Goal: Task Accomplishment & Management: Use online tool/utility

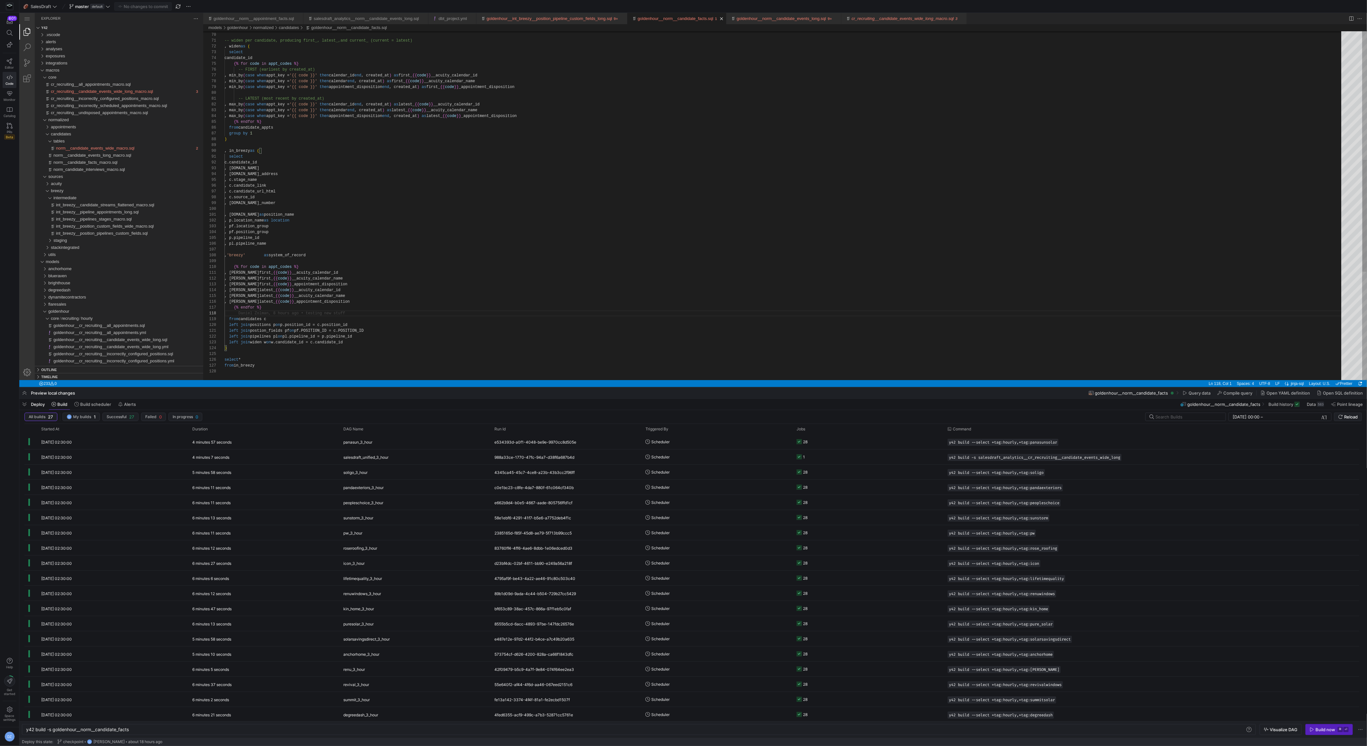
scroll to position [41, 0]
click at [123, 157] on span "norm__candidate_events_long_macro.sql" at bounding box center [92, 155] width 78 height 5
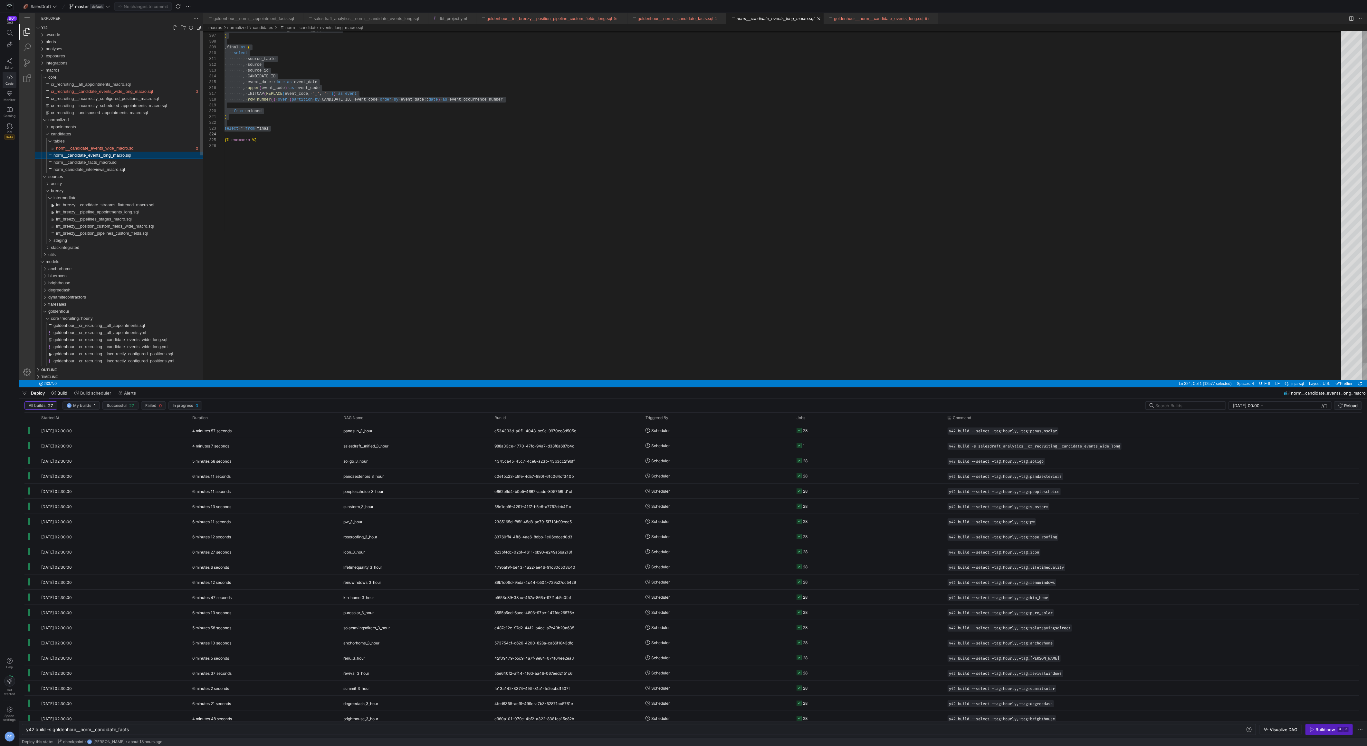
type textarea "y42 build"
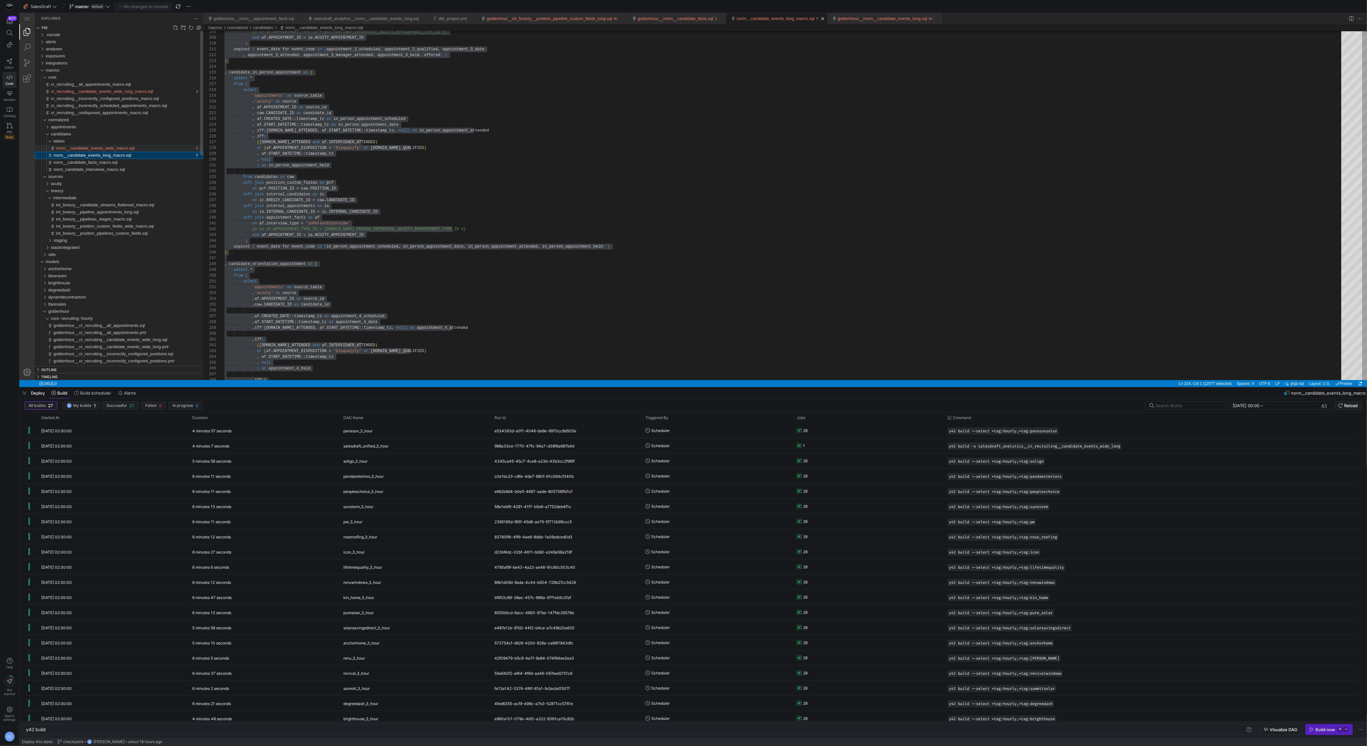
click at [151, 149] on div "norm__candidate_events_wide_macro.sql" at bounding box center [125, 148] width 138 height 7
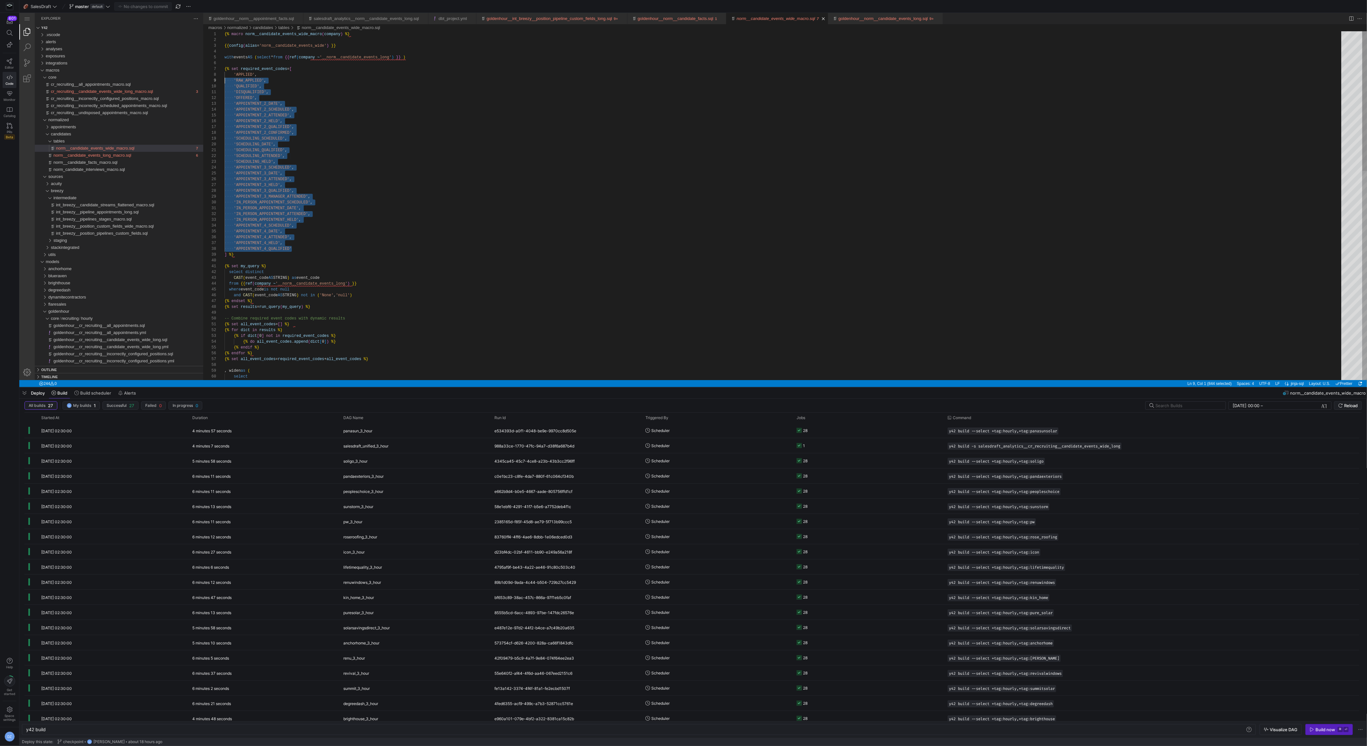
scroll to position [41, 0]
drag, startPoint x: 301, startPoint y: 248, endPoint x: 207, endPoint y: 74, distance: 197.8
click at [225, 101] on span "·‌·‌·‌·‌" at bounding box center [229, 103] width 9 height 5
click at [226, 102] on div "{% macro norm__candidate_events_wide_macro ( company ) %} {{ config ( alias = '…" at bounding box center [785, 466] width 1121 height 871
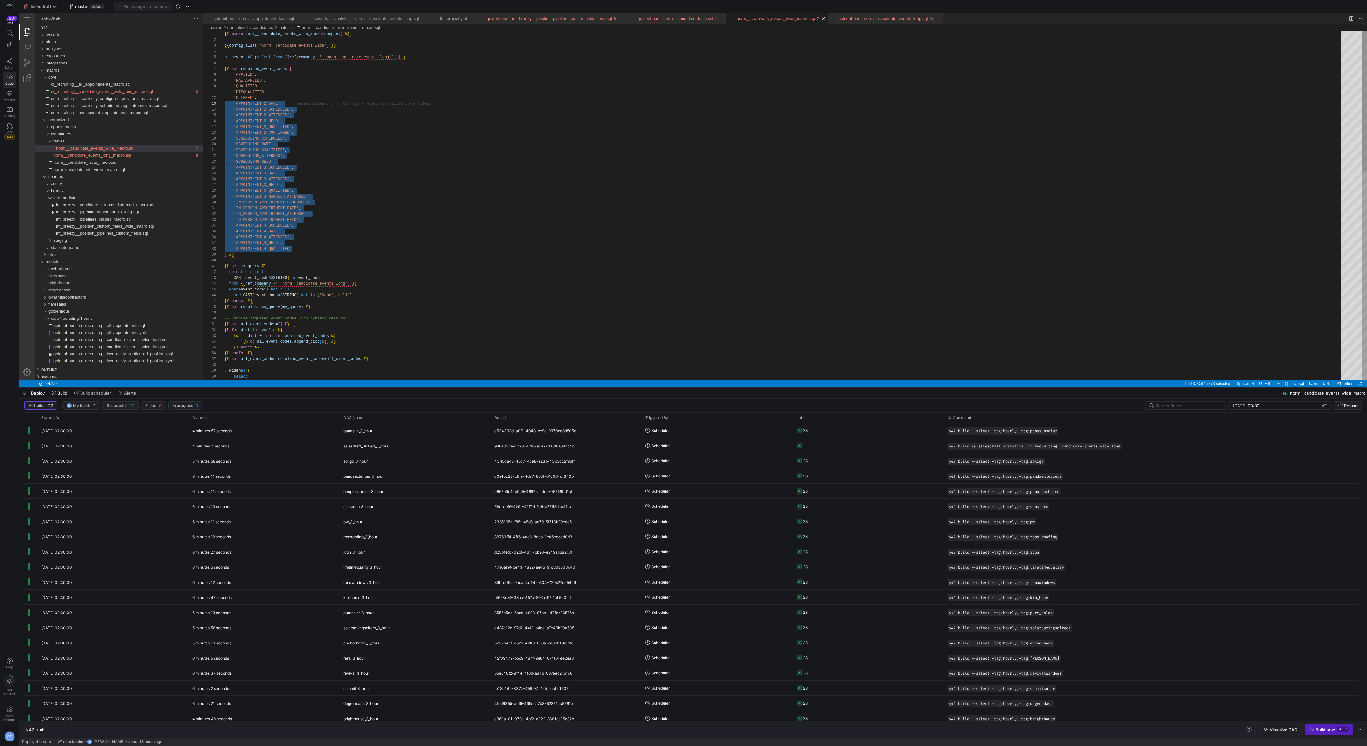
type textarea "'SCHEDULING_QUALIFIED', 'SCHEDULING_ATTENDED', 'SCHEDULING_HELD', 'APPOINTMENT_…"
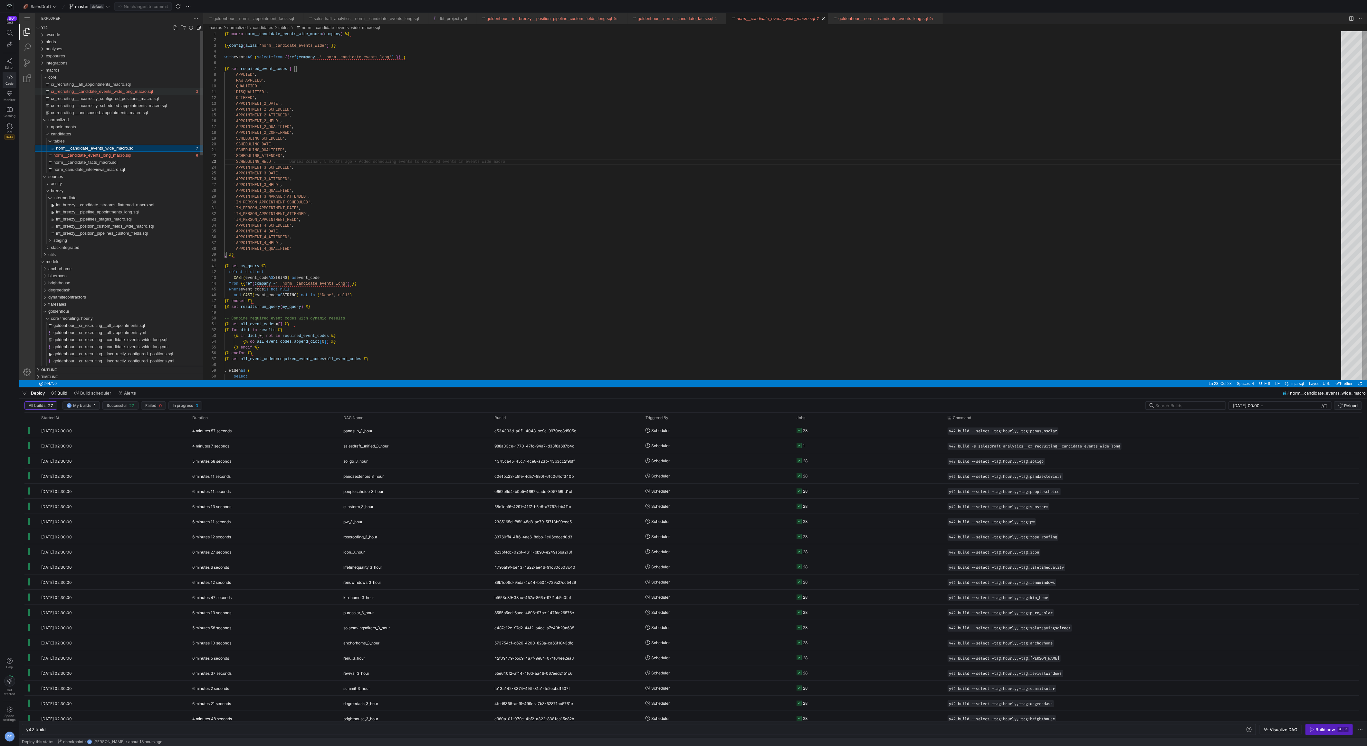
click at [140, 90] on span "cr_recruiting__candidate_events_wide_long_macro.sql" at bounding box center [102, 91] width 102 height 5
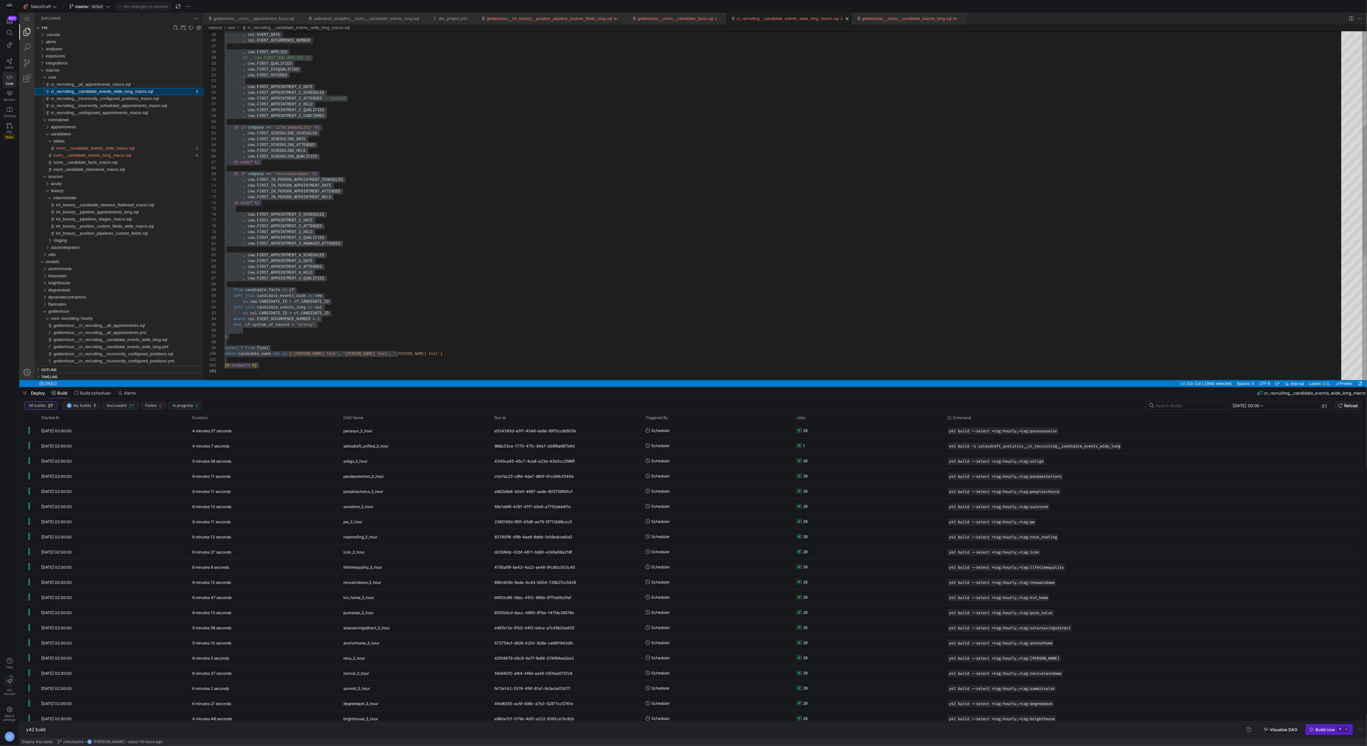
scroll to position [70, 0]
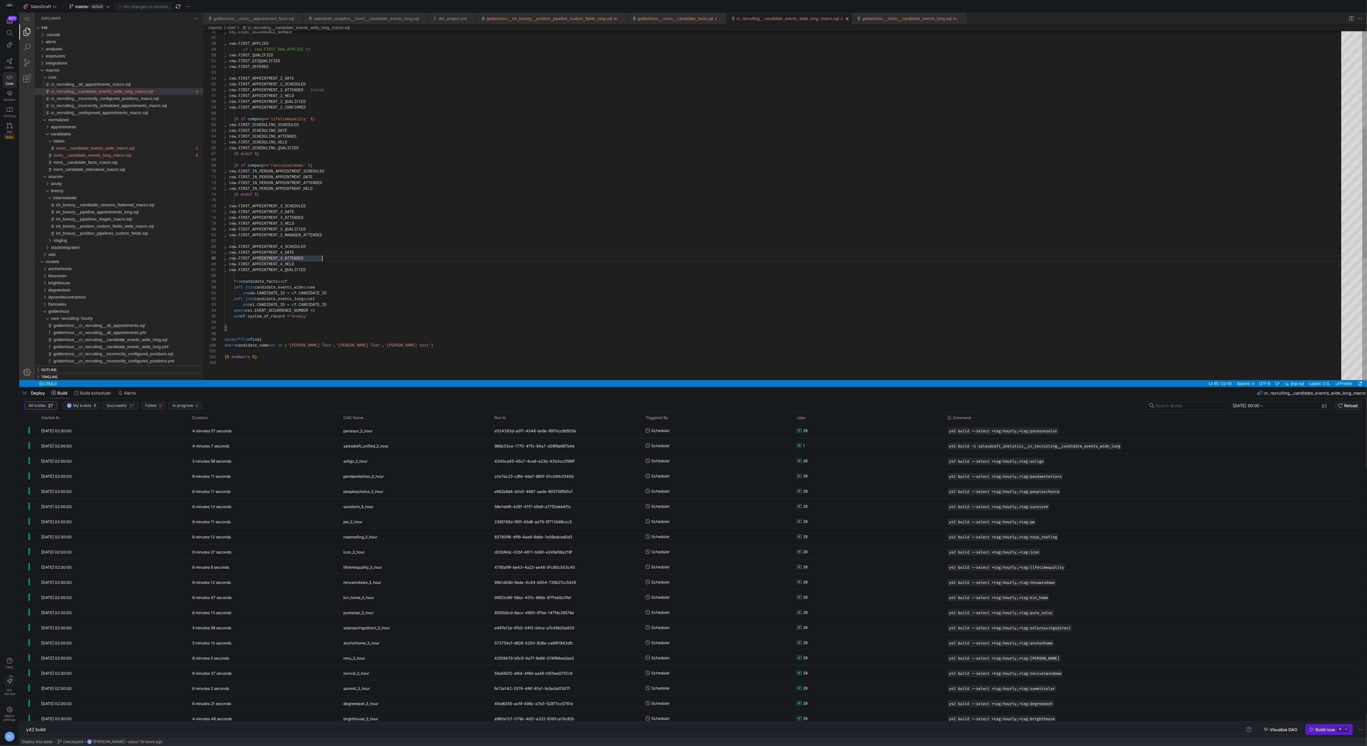
click at [340, 269] on div ", cew.FIRST_SCHEDULING_SCHEDULED , cew.FIRST_SCHEDULING_DATE , cew.FIRST_SCHEDU…" at bounding box center [785, 238] width 1121 height 940
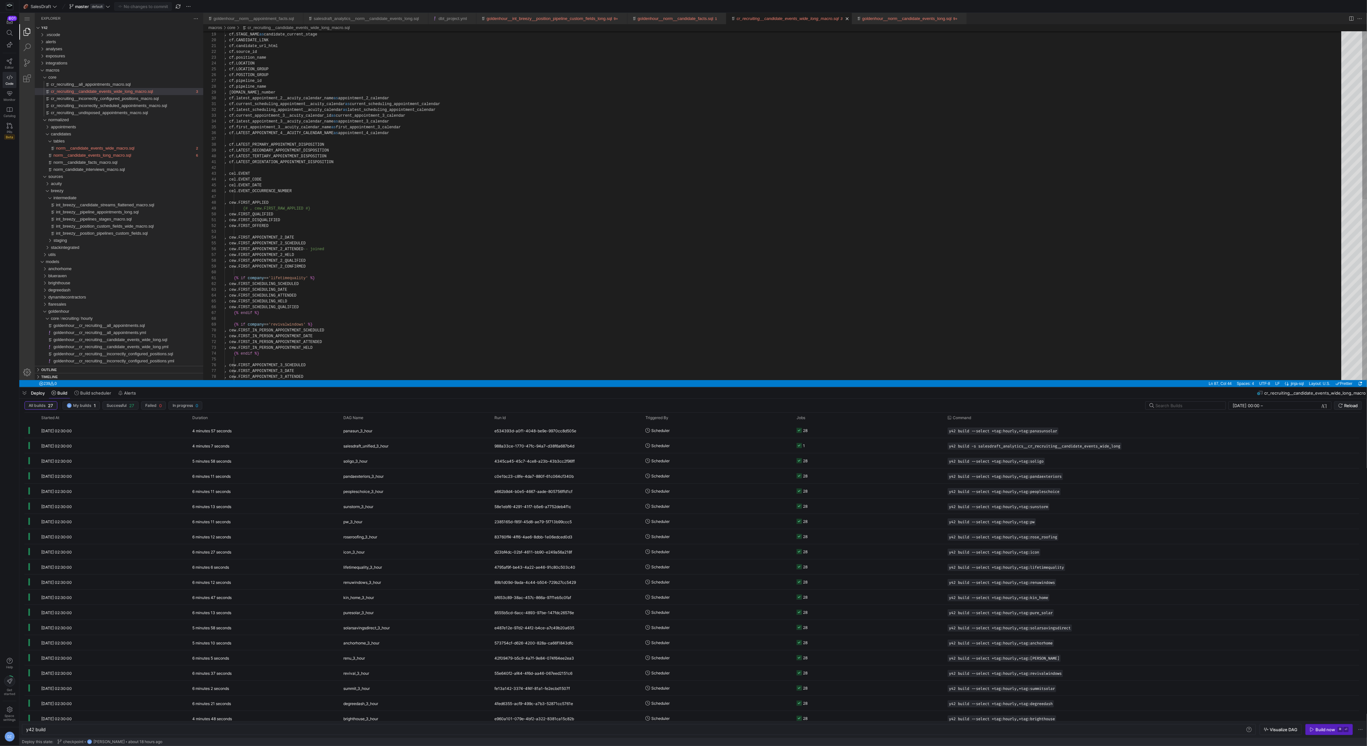
scroll to position [17, 0]
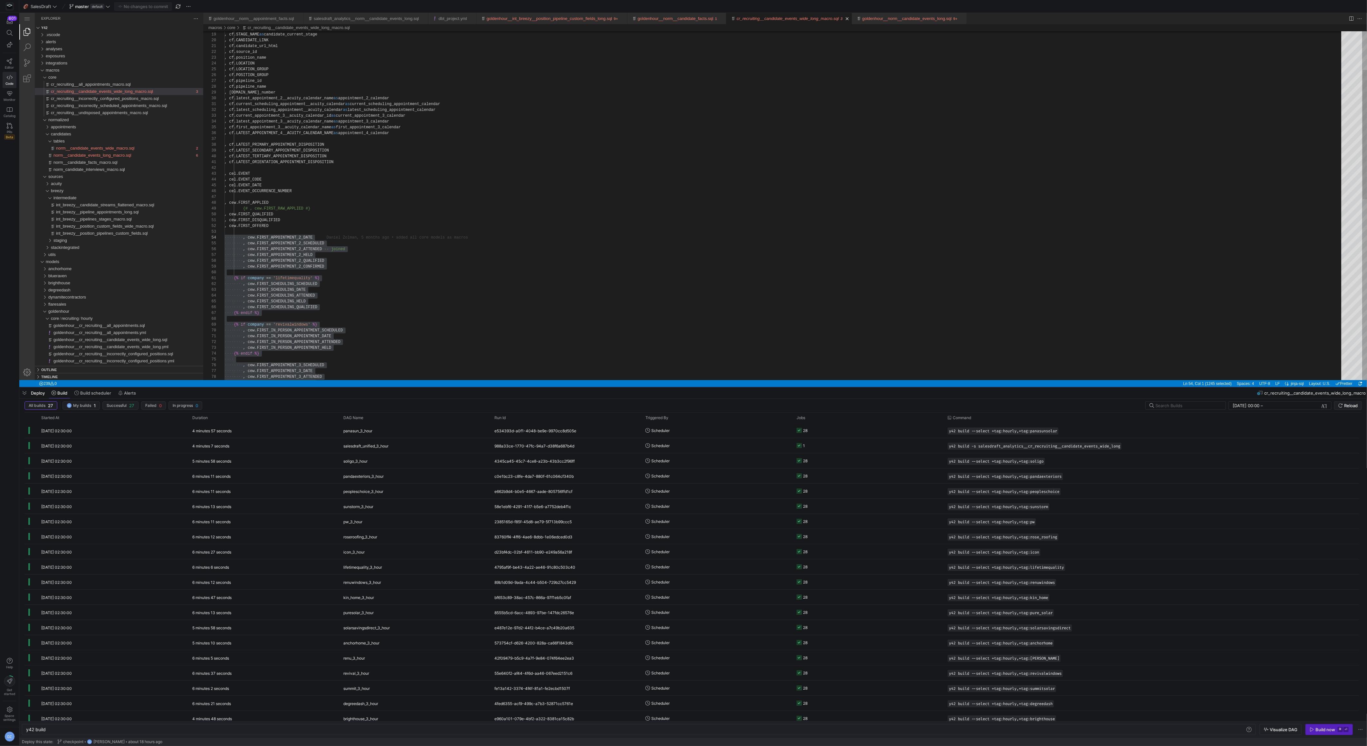
click at [406, 207] on div "·‌·‌·‌·‌·‌·‌·‌·‌ , ·‌ cew.FIRST_SCHEDULING_SCHEDULED ·‌·‌·‌·‌·‌·‌·‌·‌ , ·‌ cew.…" at bounding box center [785, 397] width 1121 height 940
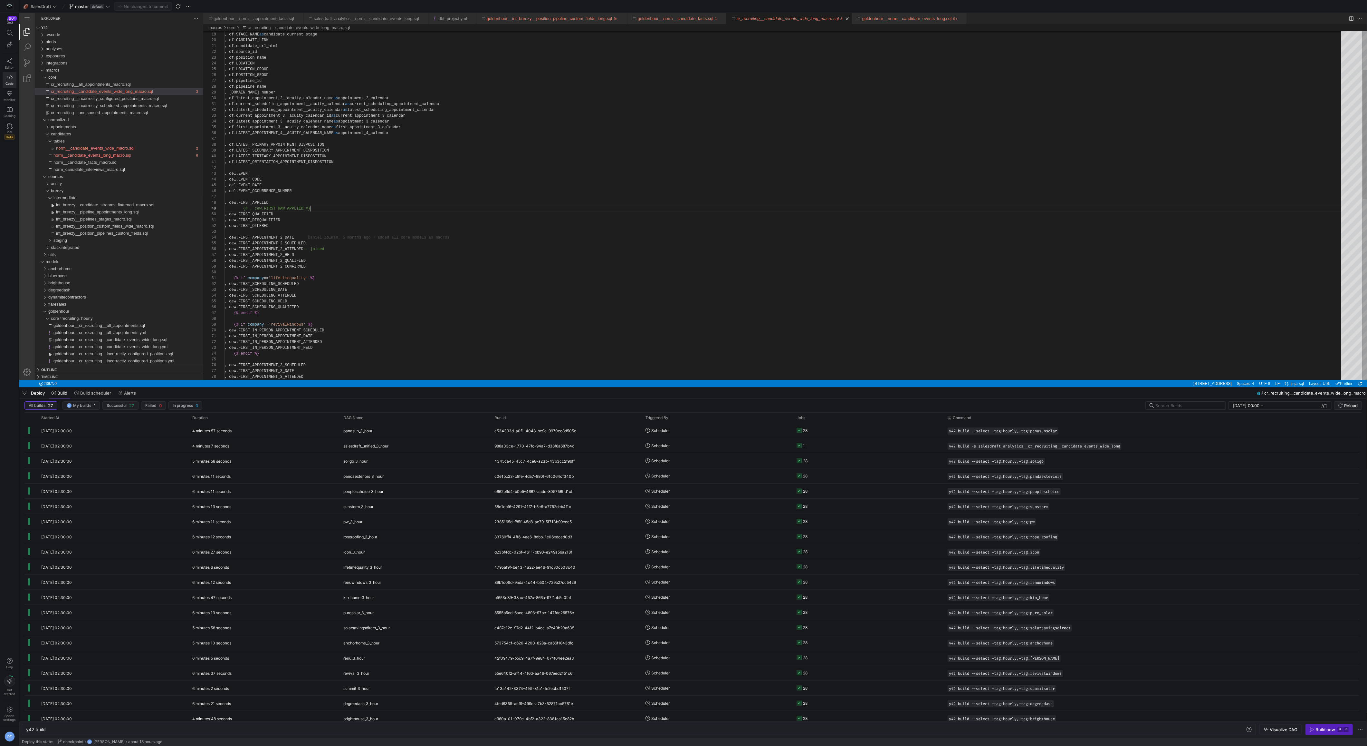
type textarea ", cf.LATEST_ORIENTATION_APPOINTMENT_DISPOSITION , [PERSON_NAME]EVENT , cel.EVEN…"
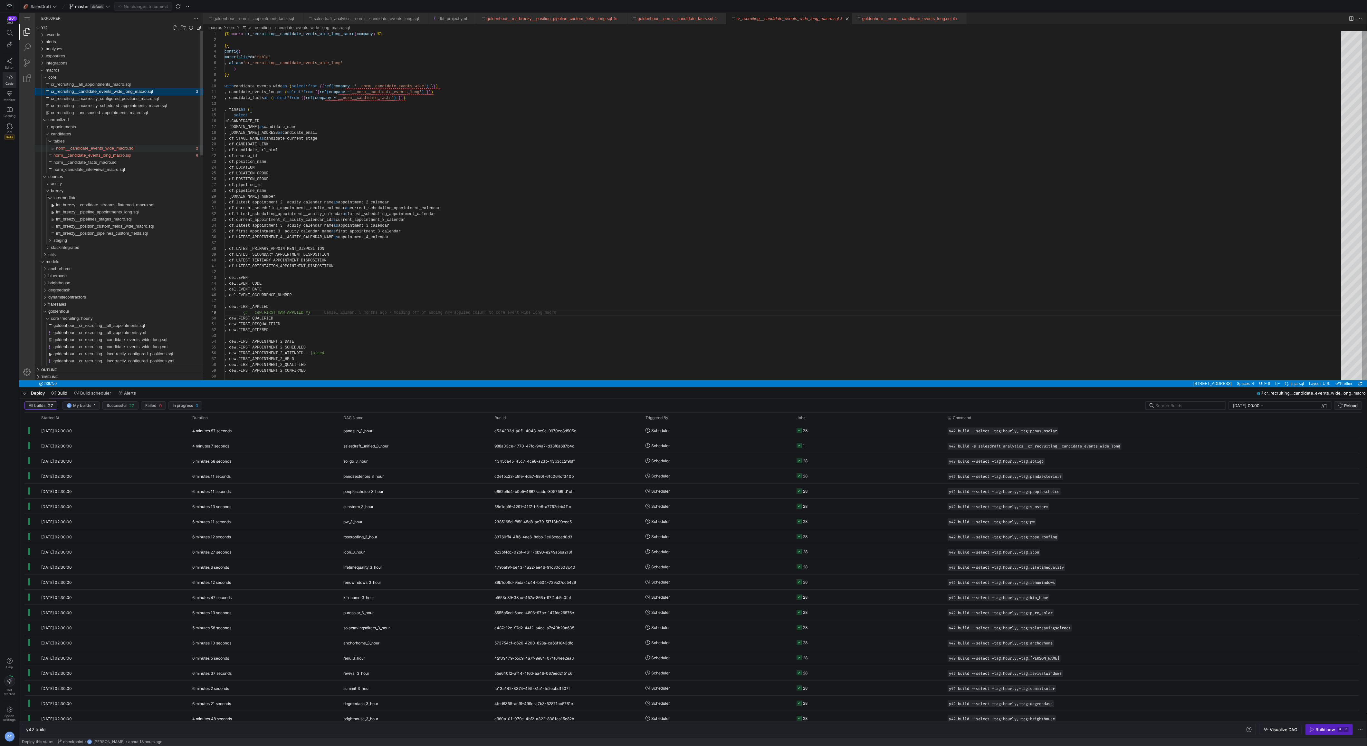
click at [111, 147] on span "norm__candidate_events_wide_macro.sql" at bounding box center [95, 148] width 79 height 5
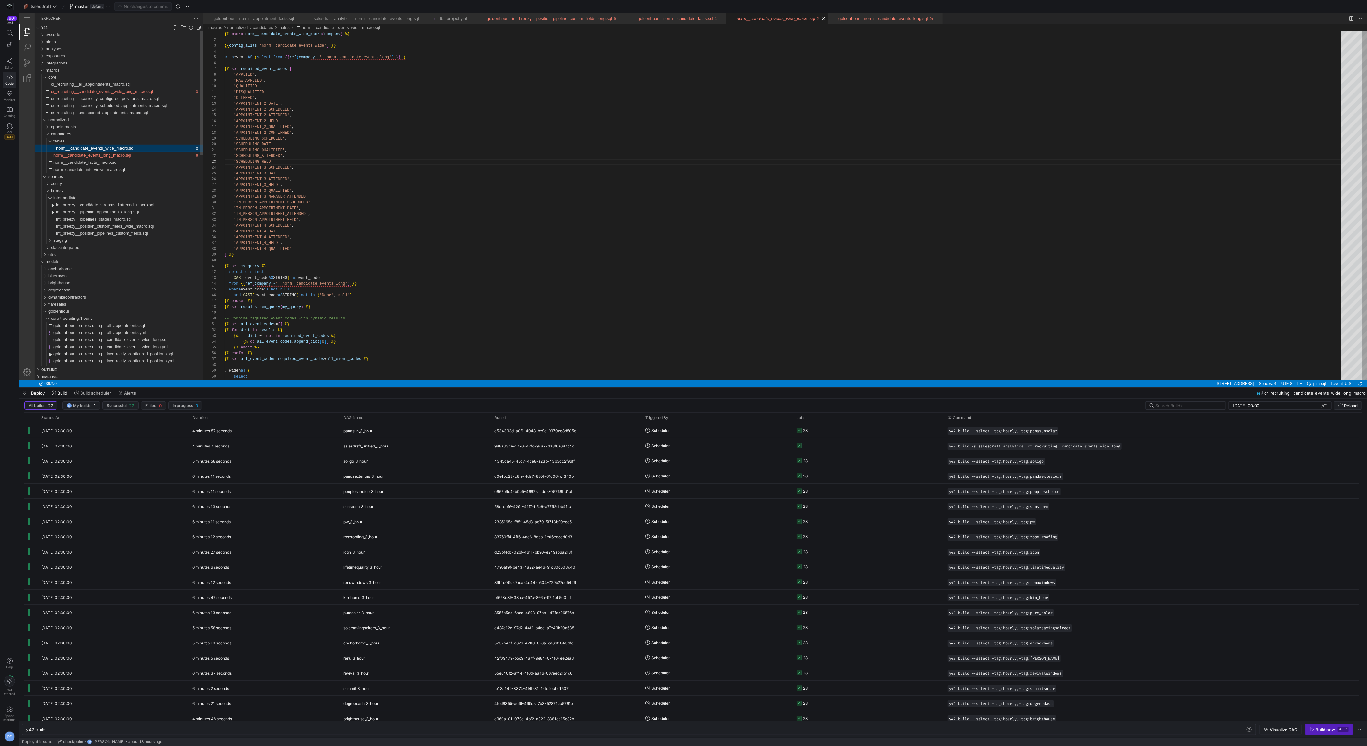
scroll to position [58, 51]
type textarea "'DISQUALIFIED', 'OFFERED', 'APPOINTMENT_2_DATE', 'APPOINTMENT_2_SCHEDULED', 'AP…"
drag, startPoint x: 267, startPoint y: 103, endPoint x: 236, endPoint y: 101, distance: 30.3
click at [1207, 40] on div "Toggle Replace" at bounding box center [1206, 36] width 6 height 11
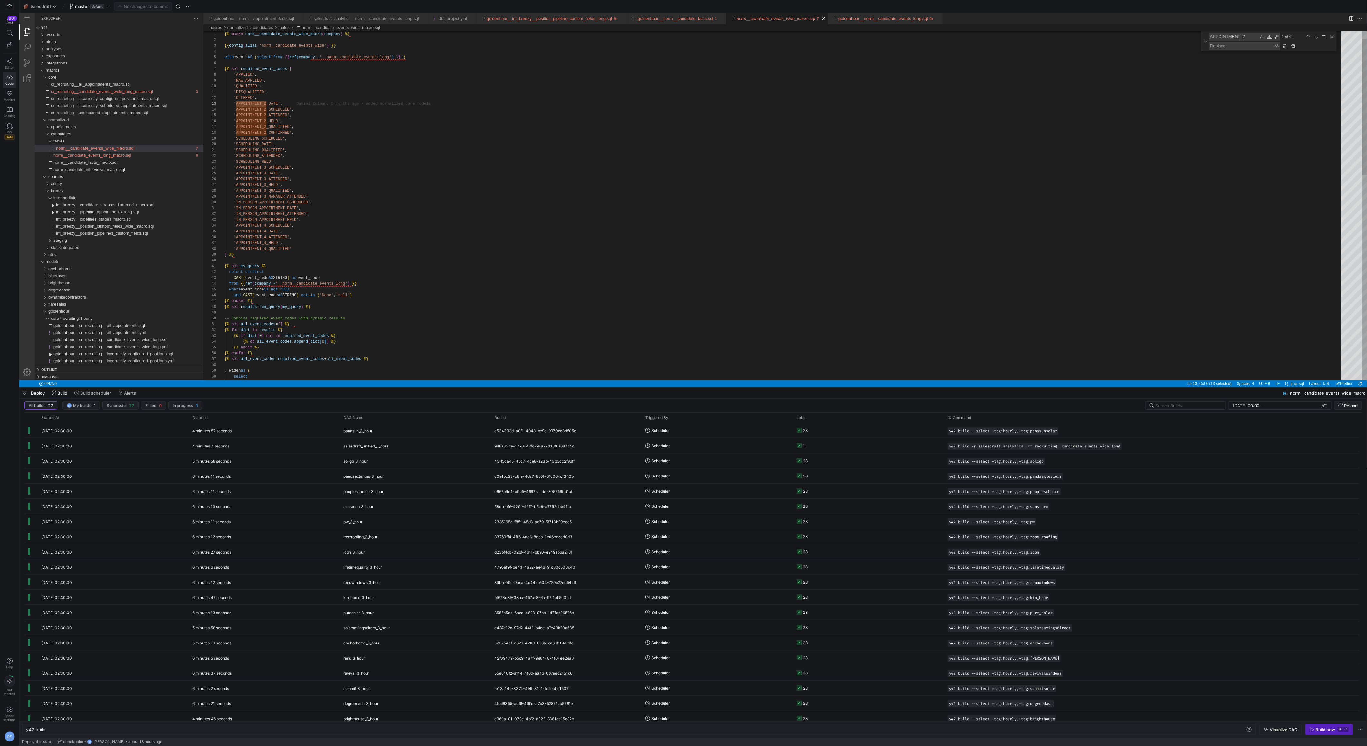
click at [1216, 49] on textarea "Replace" at bounding box center [1241, 45] width 65 height 7
type textarea "WEBINAR"
click at [1294, 45] on div "Replace All (⌥⌘Enter)" at bounding box center [1293, 46] width 7 height 7
type textarea "'SCHEDULING_QUALIFIED', 'SCHEDULING_ATTENDED', 'SCHEDULING_HELD', 'APPOINTMENT_…"
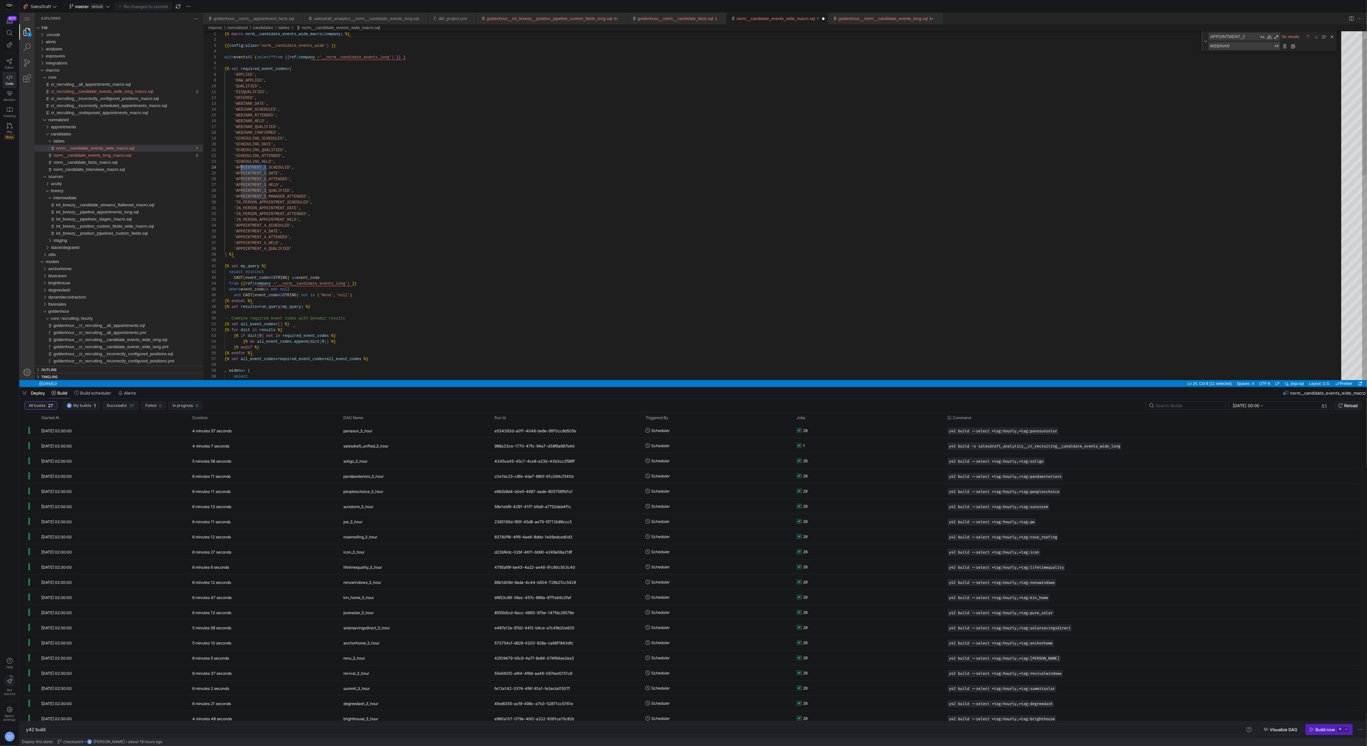
scroll to position [17, 12]
drag, startPoint x: 267, startPoint y: 168, endPoint x: 236, endPoint y: 168, distance: 31.3
type textarea "APPOINTMENT_3"
click at [1229, 45] on textarea "WEBINAR" at bounding box center [1241, 45] width 65 height 7
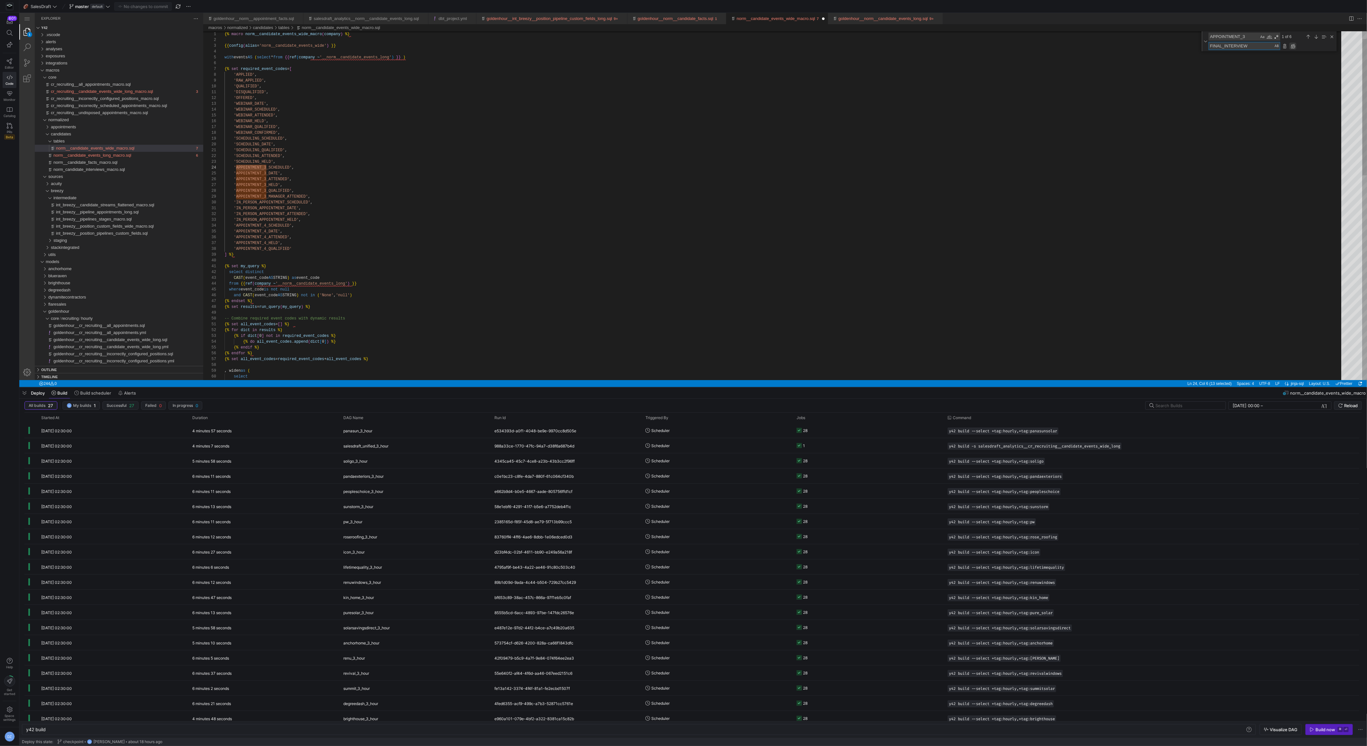
type textarea "FINAL_INTERVIEW"
click at [1293, 46] on div "Replace All (⌥⌘Enter)" at bounding box center [1293, 46] width 7 height 7
type textarea "'IN_PERSON_APPOINTMENT_DATE', 'IN_PERSON_APPOINTMENT_ATTENDED', 'IN_PERSON_APPO…"
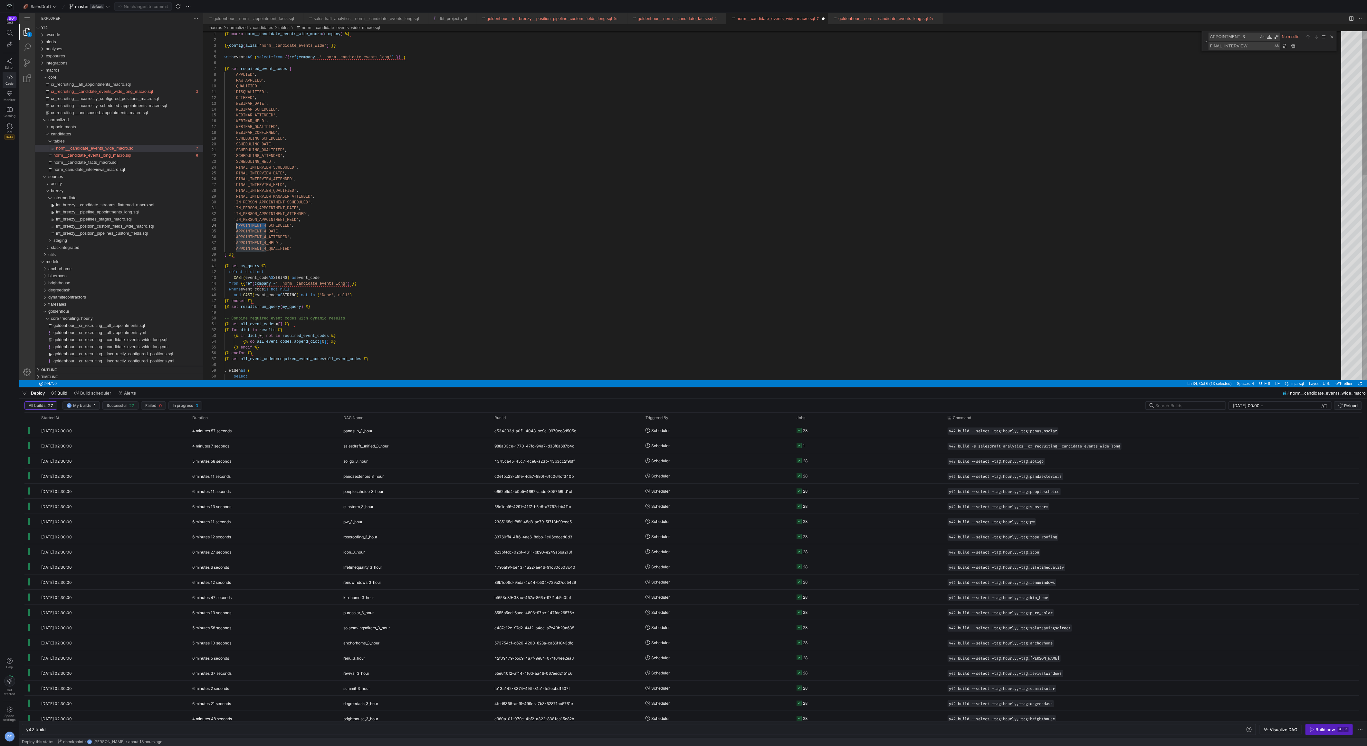
drag, startPoint x: 257, startPoint y: 226, endPoint x: 237, endPoint y: 225, distance: 20.0
type textarea "APPOINTMENT_4"
click at [1255, 47] on textarea "FINAL_INTERVIEW" at bounding box center [1241, 45] width 65 height 7
type textarea "NHO"
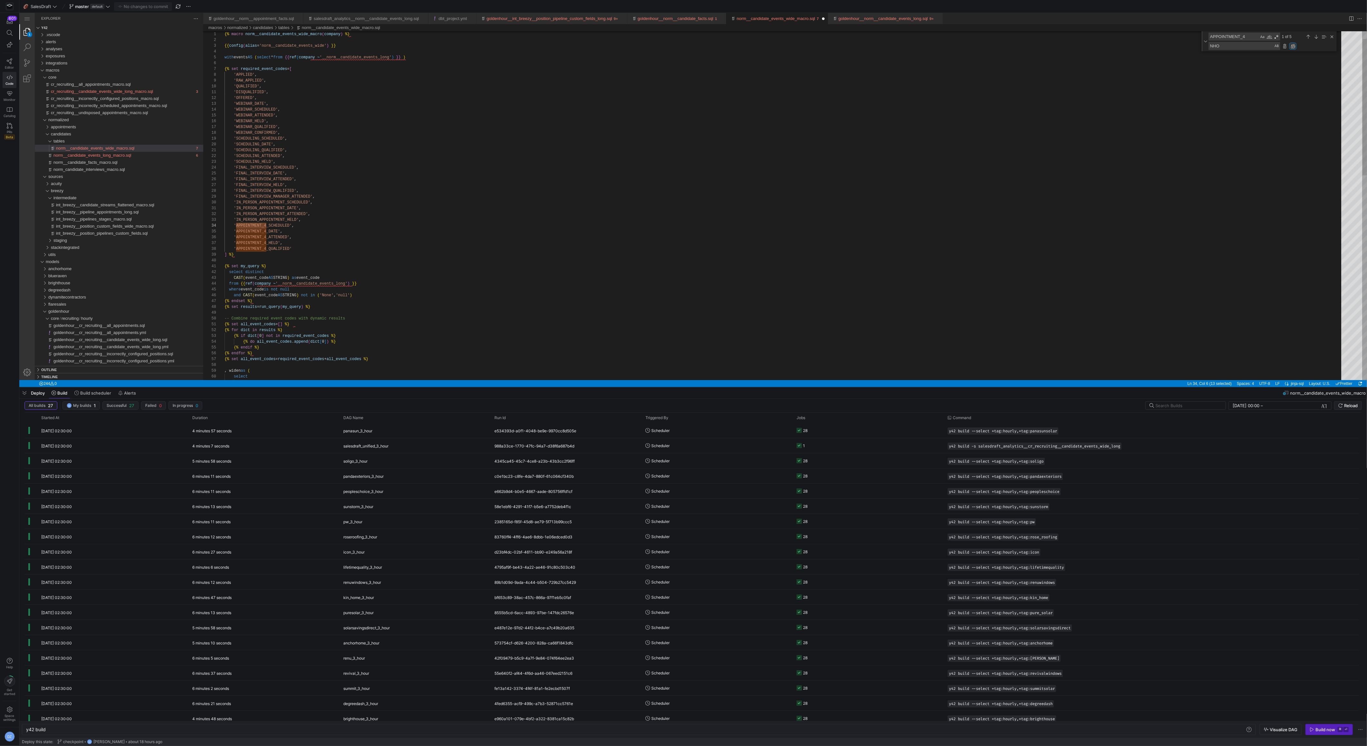
click at [1291, 47] on div "Replace All (⌥⌘Enter)" at bounding box center [1293, 46] width 7 height 7
click at [1330, 37] on div "Close (Escape)" at bounding box center [1332, 36] width 7 height 7
click at [489, 190] on div "{% macro norm__candidate_events_wide_macro ( company ) %} {{ config ( alias = '…" at bounding box center [785, 466] width 1121 height 871
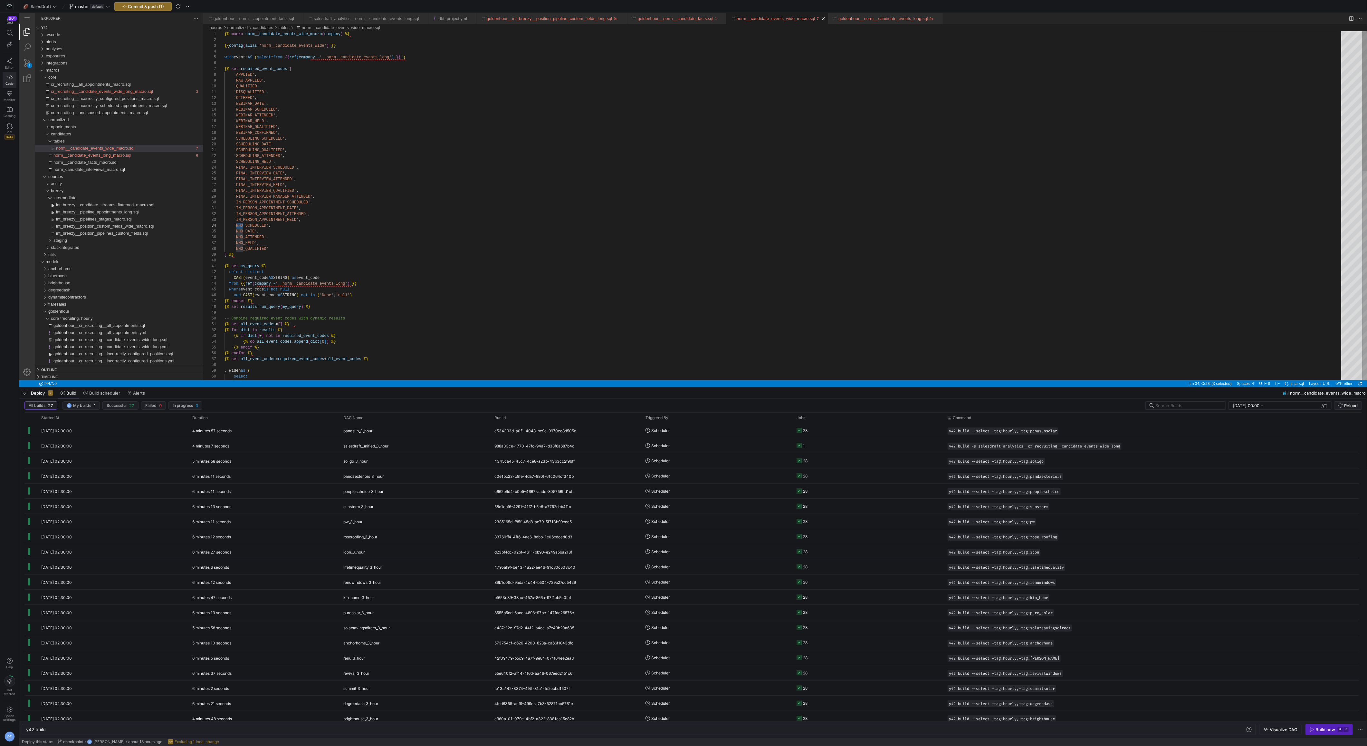
type textarea "{% macro norm__candidate_events_wide_macro(company) %} {{ config(alias='norm__c…"
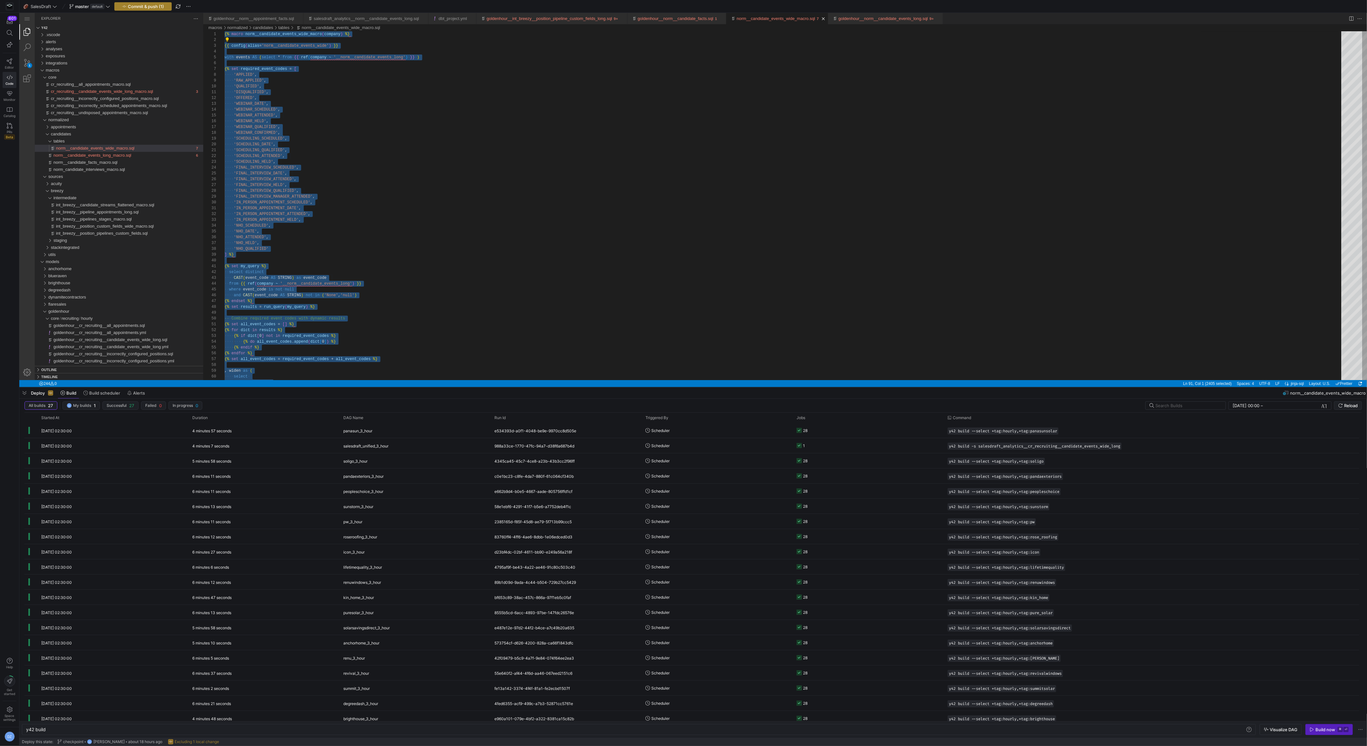
click at [161, 5] on span "Commit & push (1)" at bounding box center [146, 6] width 36 height 5
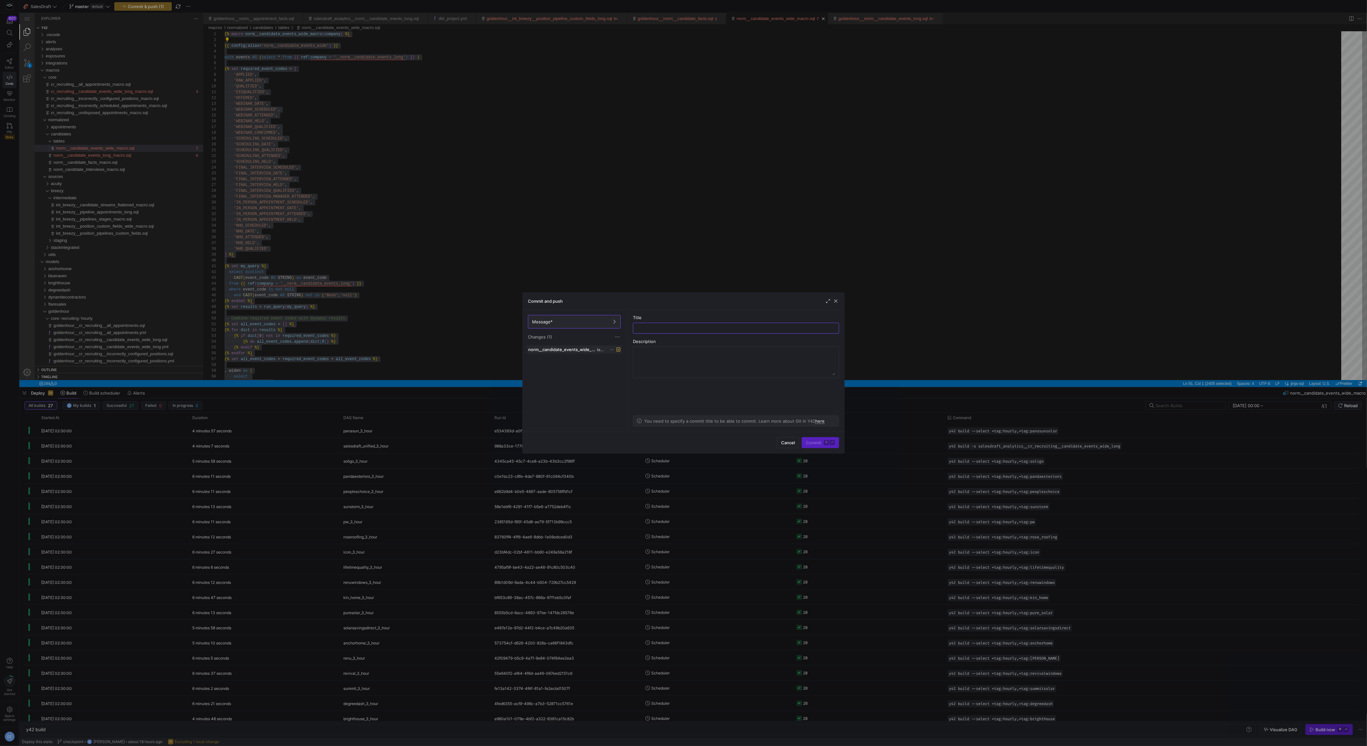
click at [611, 349] on icon at bounding box center [612, 349] width 4 height 4
click at [622, 366] on span "Discard" at bounding box center [621, 366] width 15 height 5
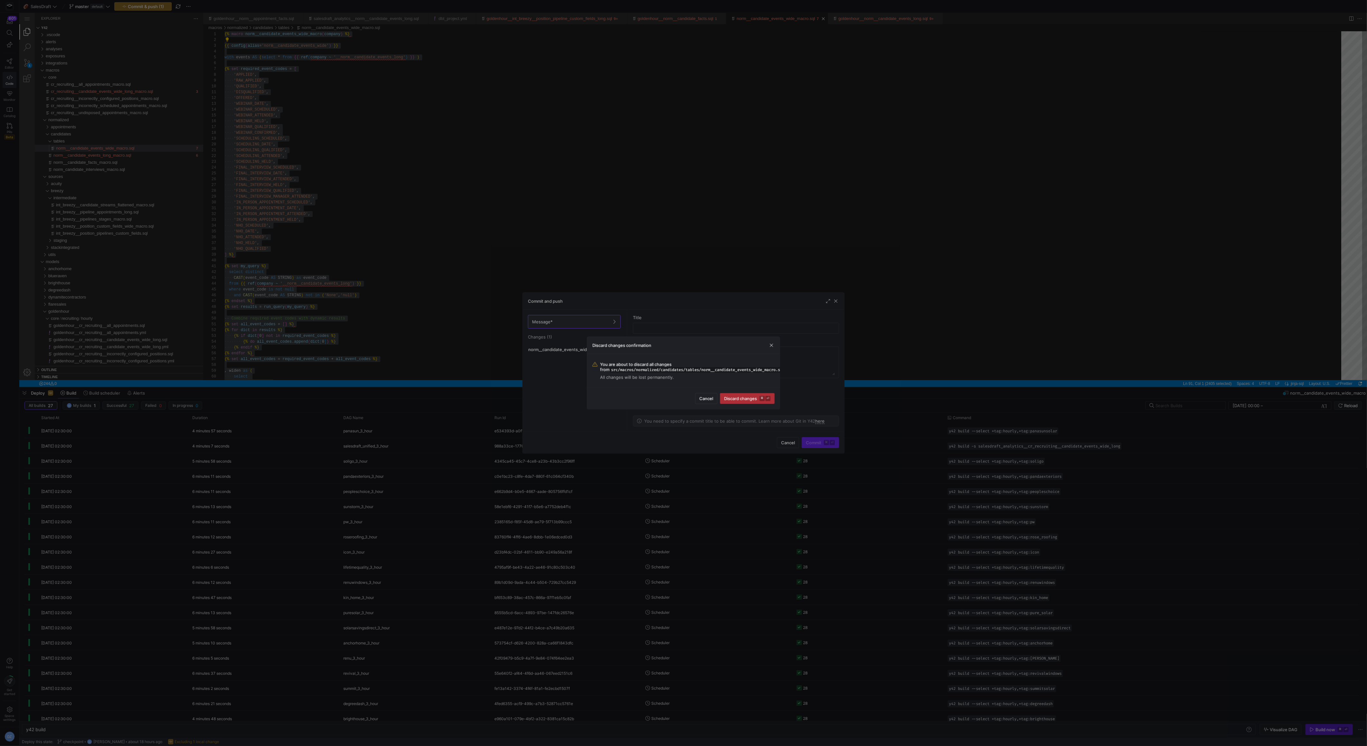
click at [735, 396] on span "Discard changes ⌘ ⏎" at bounding box center [747, 398] width 46 height 5
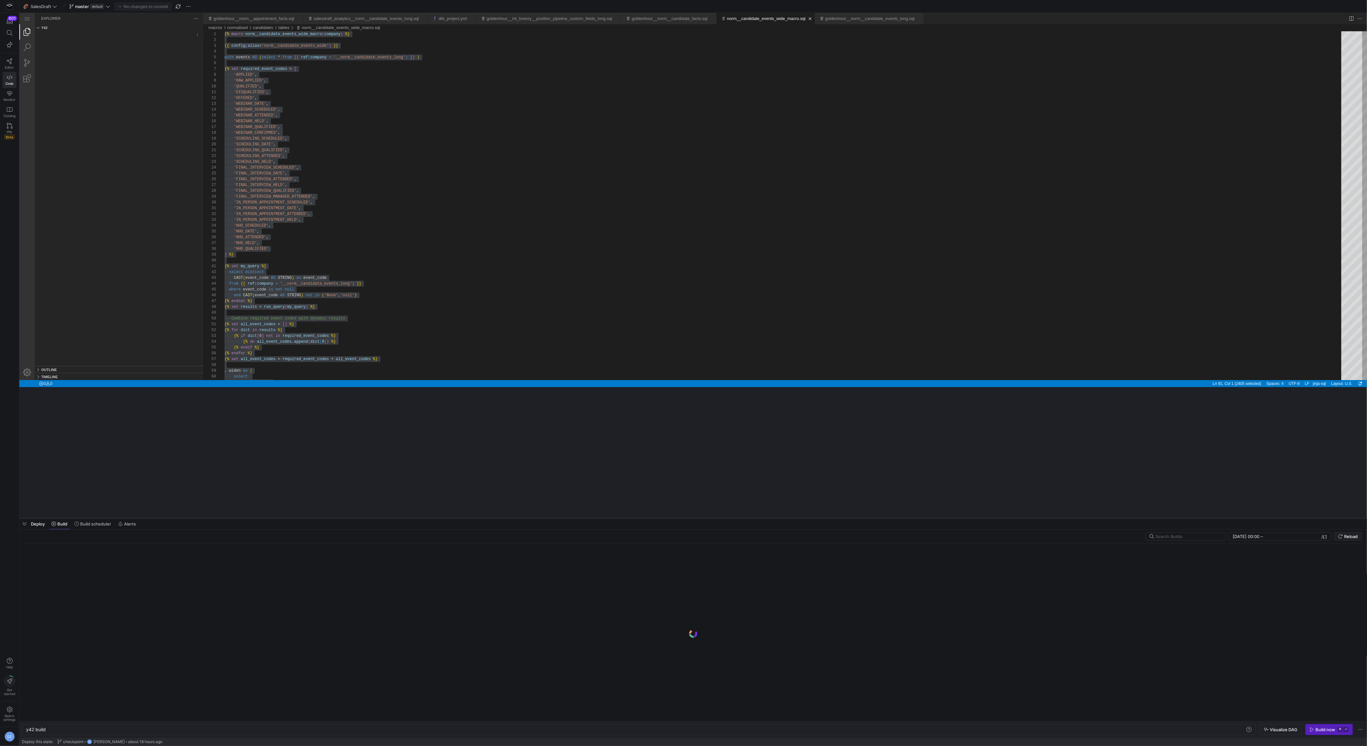
drag, startPoint x: 334, startPoint y: 387, endPoint x: 326, endPoint y: 517, distance: 131.1
click at [326, 517] on div at bounding box center [693, 518] width 1348 height 3
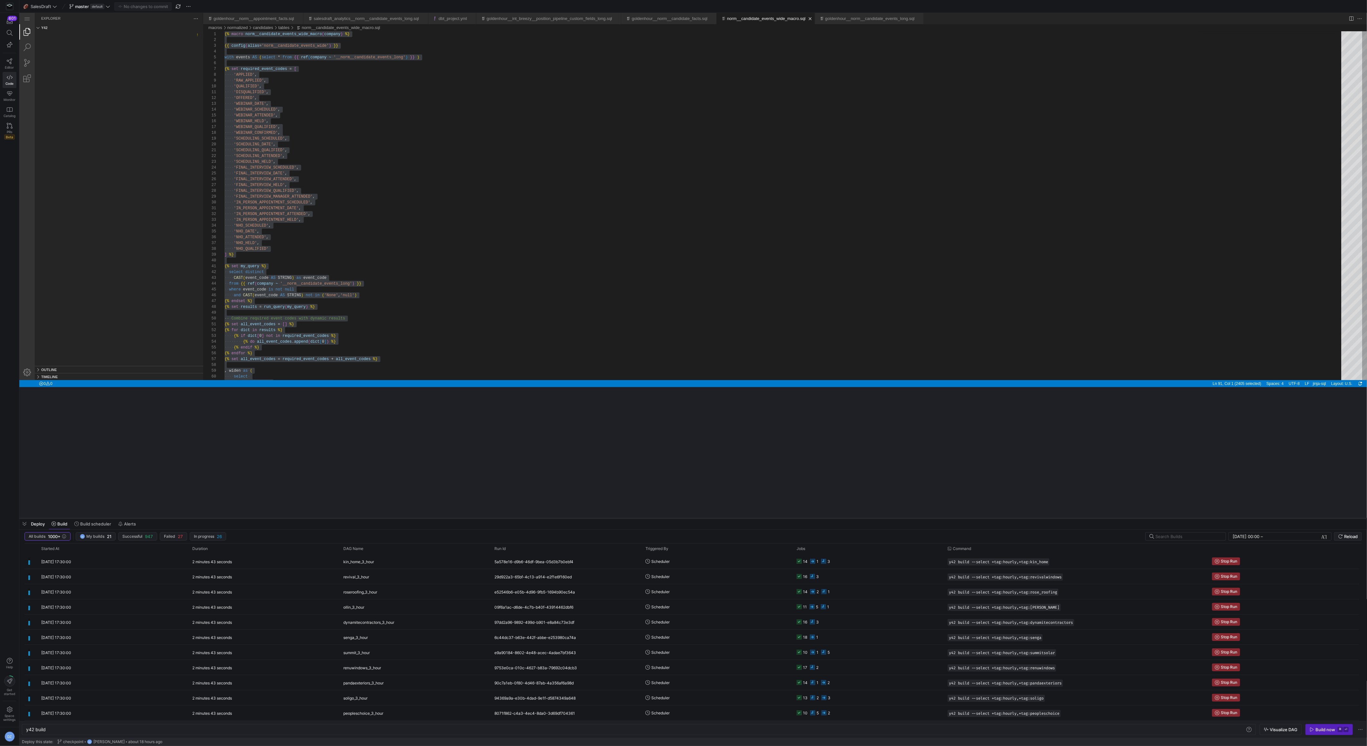
type textarea "y42 build -s goldenhour__norm__candidate_events_wide"
click at [154, 10] on y42-top-nav "🏈 SalesDraft master default Commit & push (1)" at bounding box center [693, 6] width 1348 height 13
click at [163, 5] on span "button" at bounding box center [143, 7] width 57 height 8
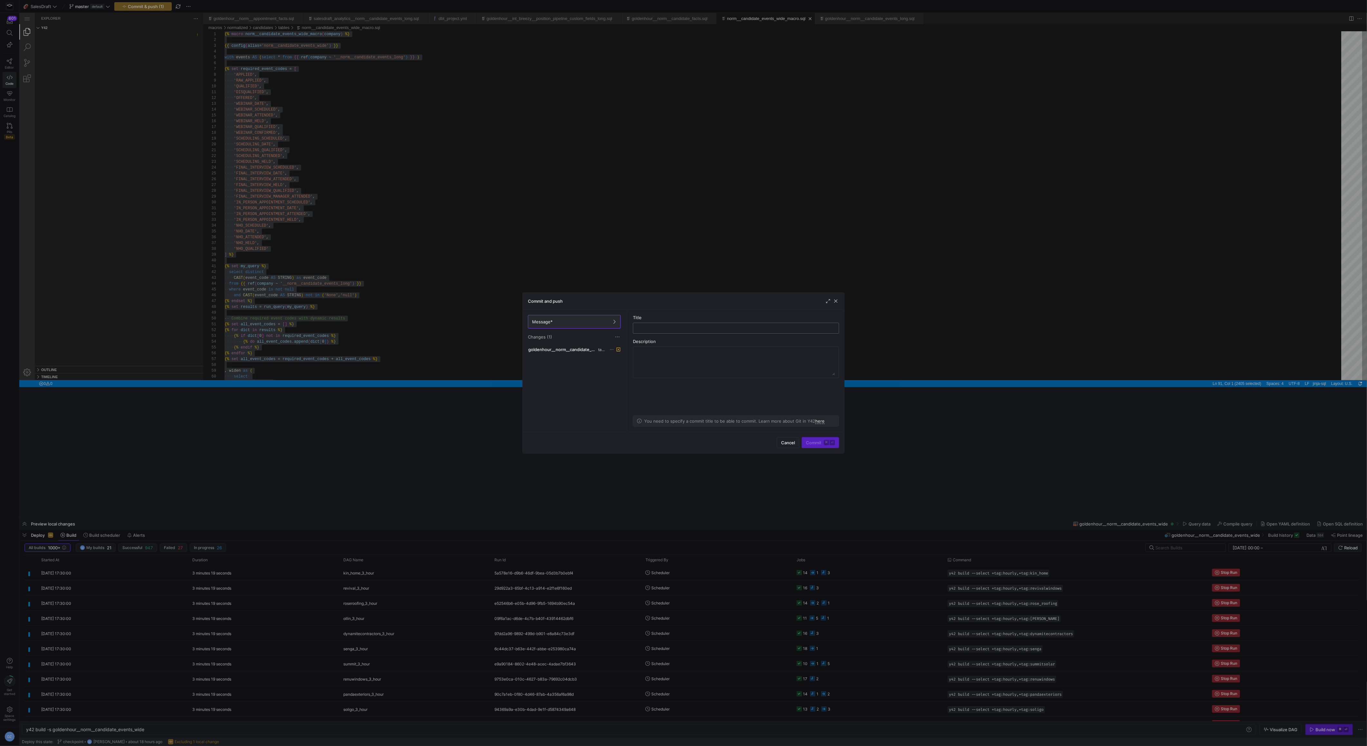
click at [670, 328] on input "text" at bounding box center [736, 327] width 195 height 5
type input "goldenhour testing"
click at [804, 441] on span "submit" at bounding box center [820, 442] width 37 height 10
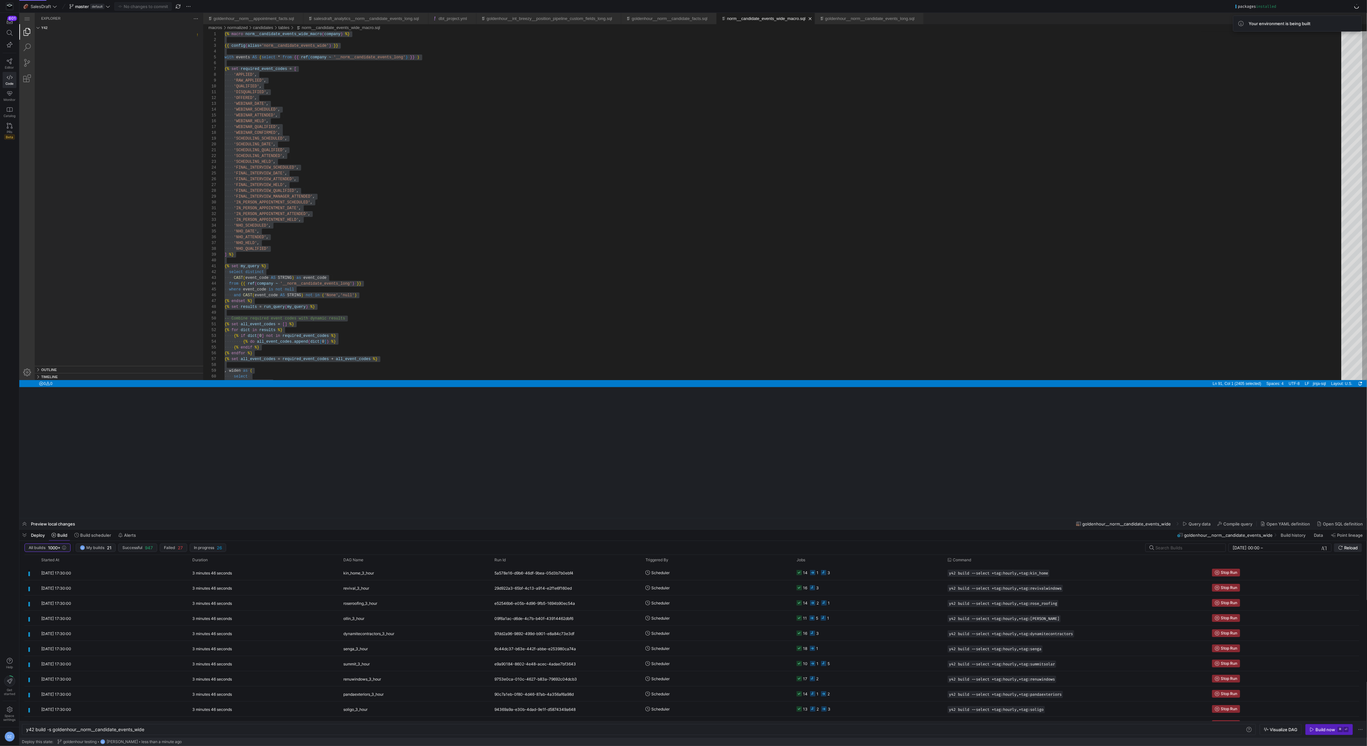
click at [1342, 548] on icon "submit" at bounding box center [1341, 547] width 5 height 5
click at [1343, 546] on icon "submit" at bounding box center [1341, 547] width 5 height 5
click at [1336, 730] on span "Build now ⌘ ⏎" at bounding box center [1329, 729] width 39 height 5
click at [1355, 548] on span "Reload" at bounding box center [1351, 547] width 14 height 5
click at [1351, 543] on button "Reload" at bounding box center [1348, 547] width 28 height 8
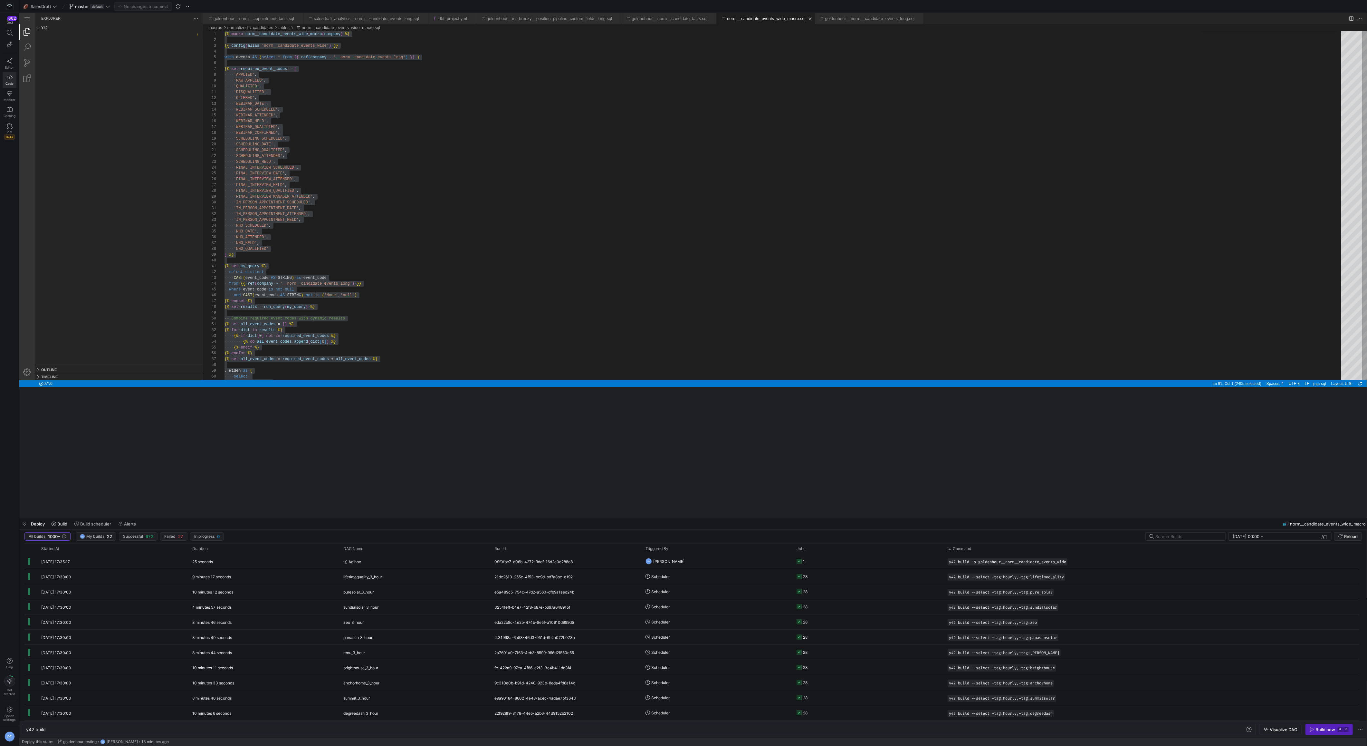
type textarea "y42 build -s goldenhour__cr_recruiting__candidate_events_wide_long"
click at [163, 5] on span "Commit & push (1)" at bounding box center [146, 6] width 36 height 5
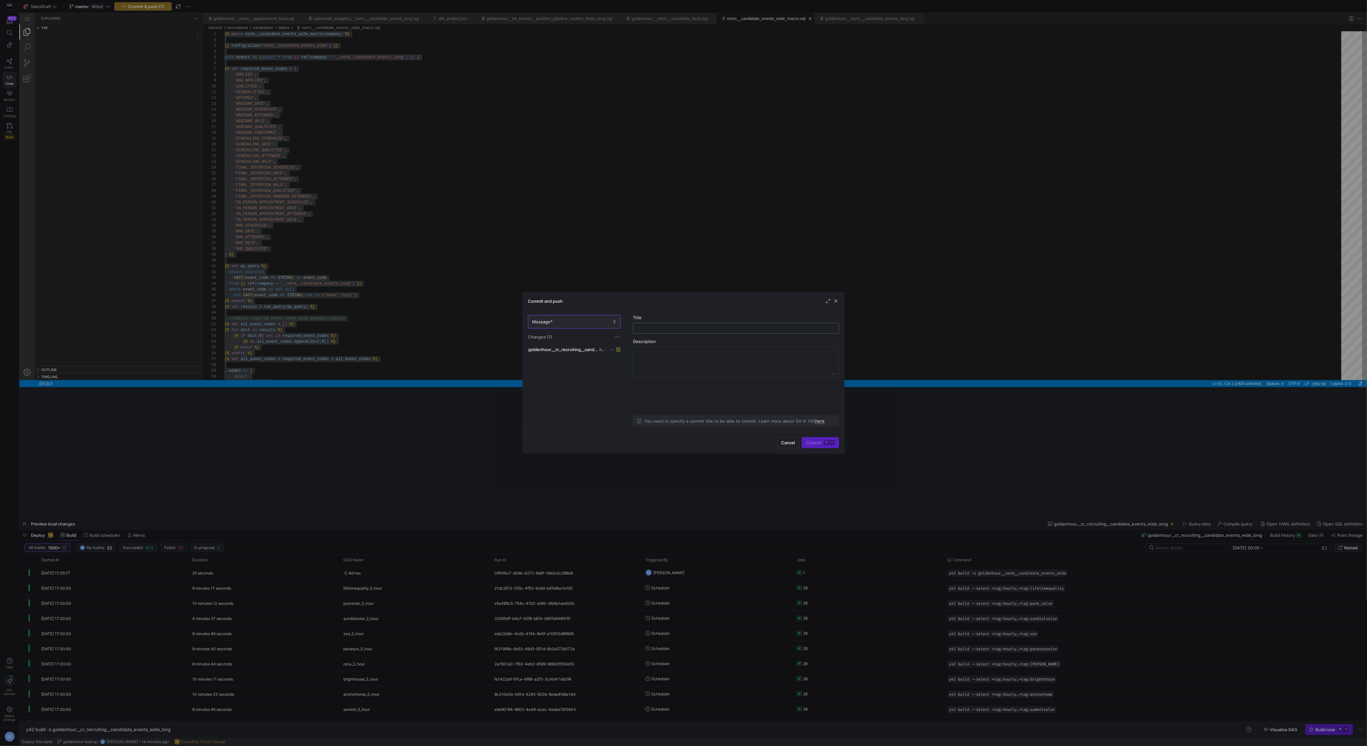
click at [651, 328] on input "text" at bounding box center [736, 327] width 195 height 5
type input "completing core goldenhour"
click at [805, 439] on span "submit" at bounding box center [820, 442] width 37 height 10
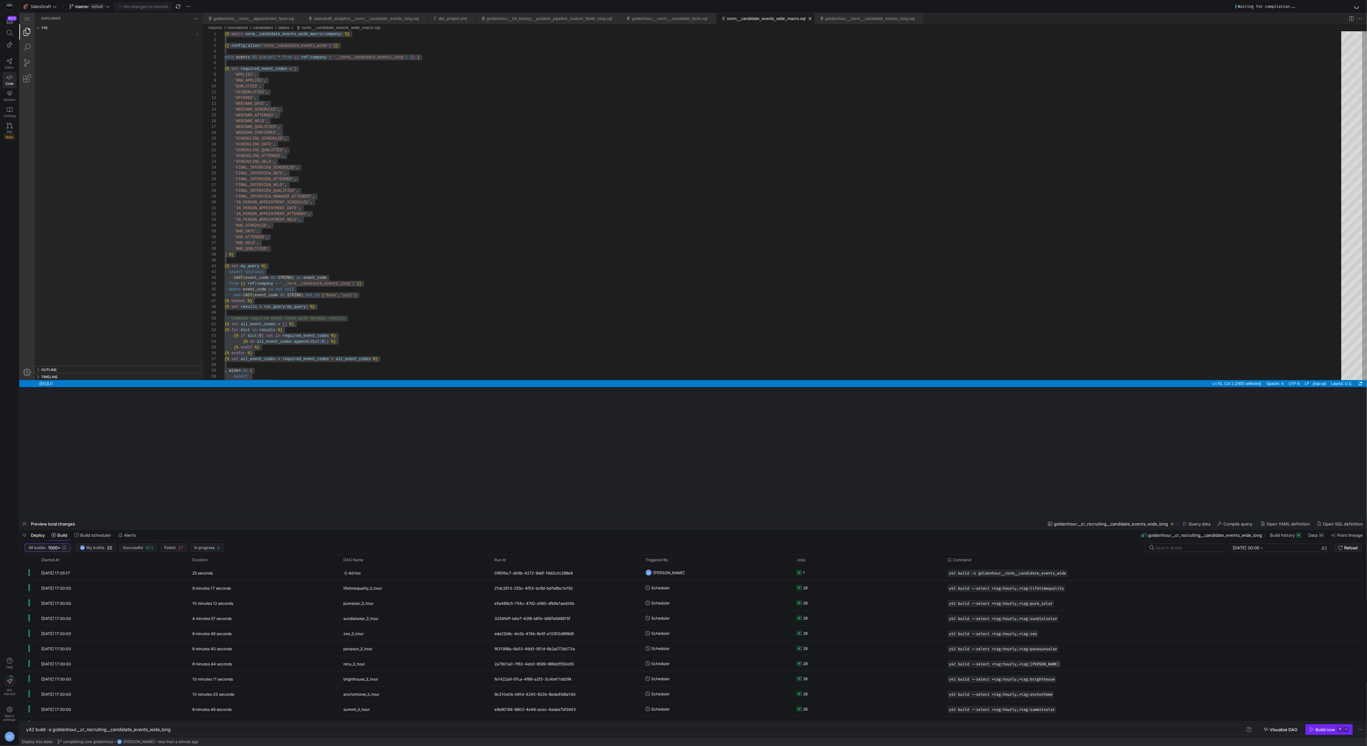
click at [1326, 728] on div "Build now" at bounding box center [1326, 729] width 20 height 5
click at [1352, 551] on span "submit" at bounding box center [1348, 548] width 27 height 8
click at [589, 572] on div "6b74d904-feed-4565-bea1-a571af0f6cc2" at bounding box center [566, 572] width 151 height 15
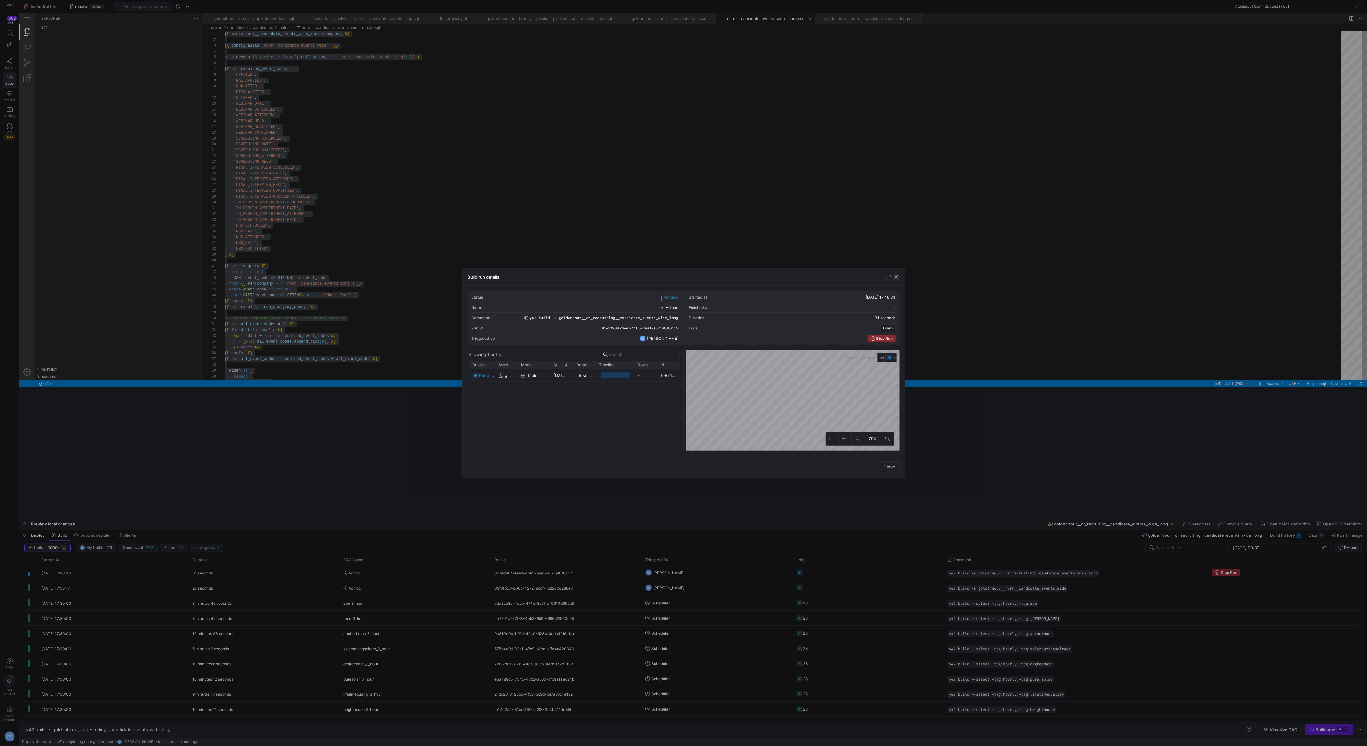
click at [900, 277] on span "button" at bounding box center [896, 277] width 6 height 6
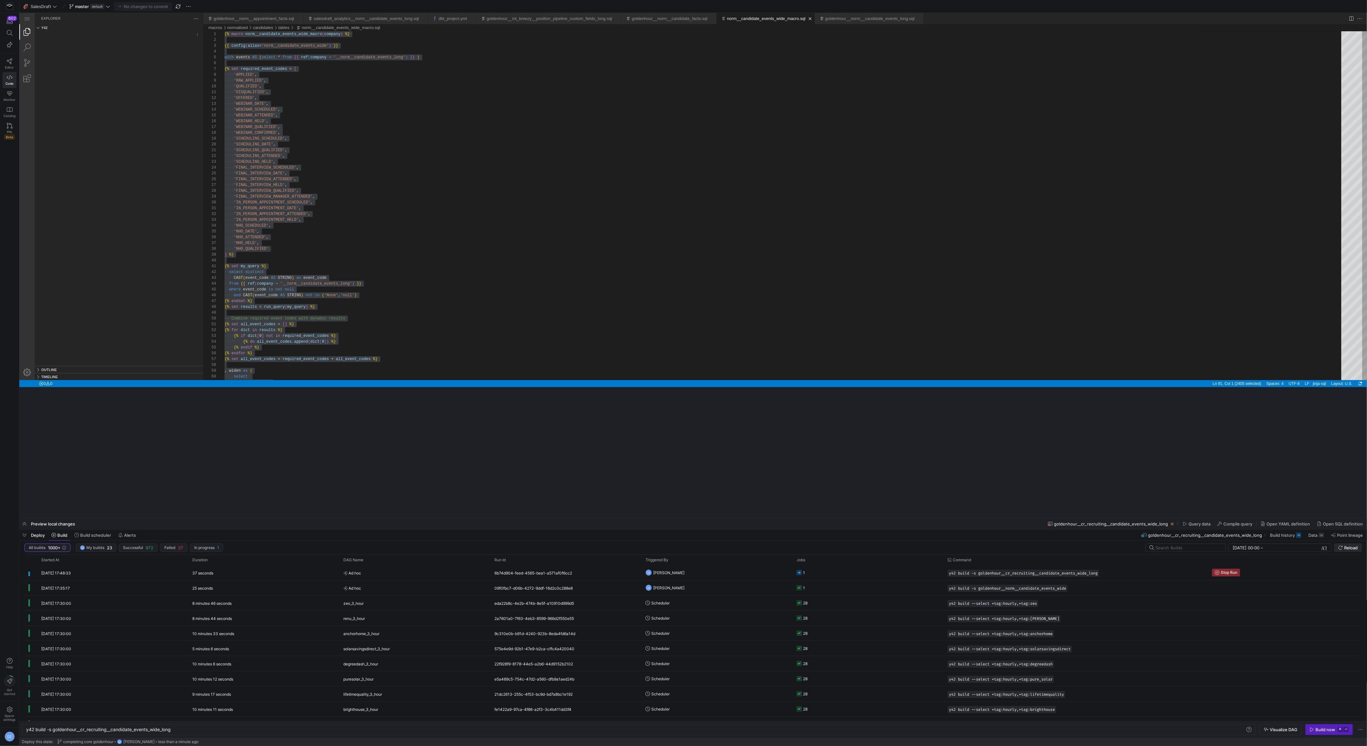
click at [1353, 547] on span "Reload" at bounding box center [1351, 547] width 14 height 5
click at [1348, 548] on span "Reload" at bounding box center [1351, 547] width 14 height 5
click at [922, 578] on y42-job-status-cell-renderer "1" at bounding box center [868, 572] width 143 height 14
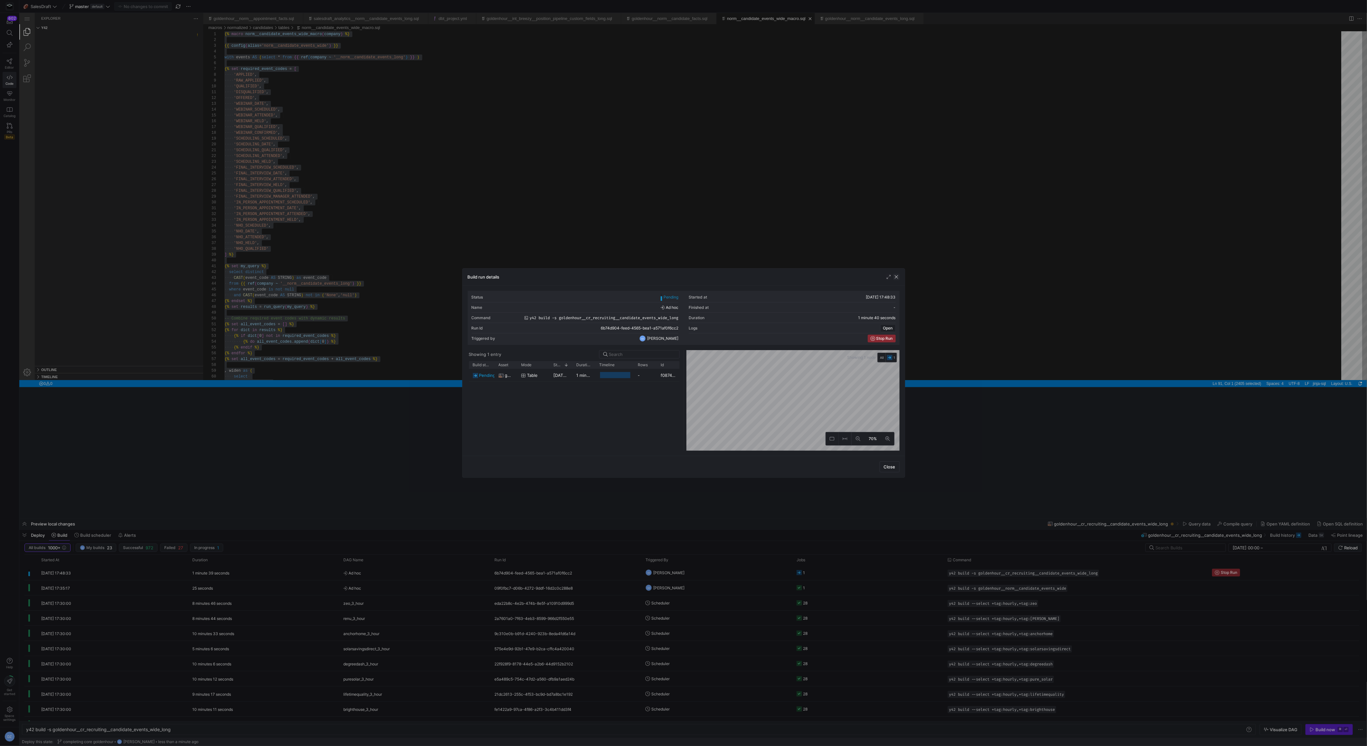
click at [897, 278] on span "button" at bounding box center [896, 277] width 6 height 6
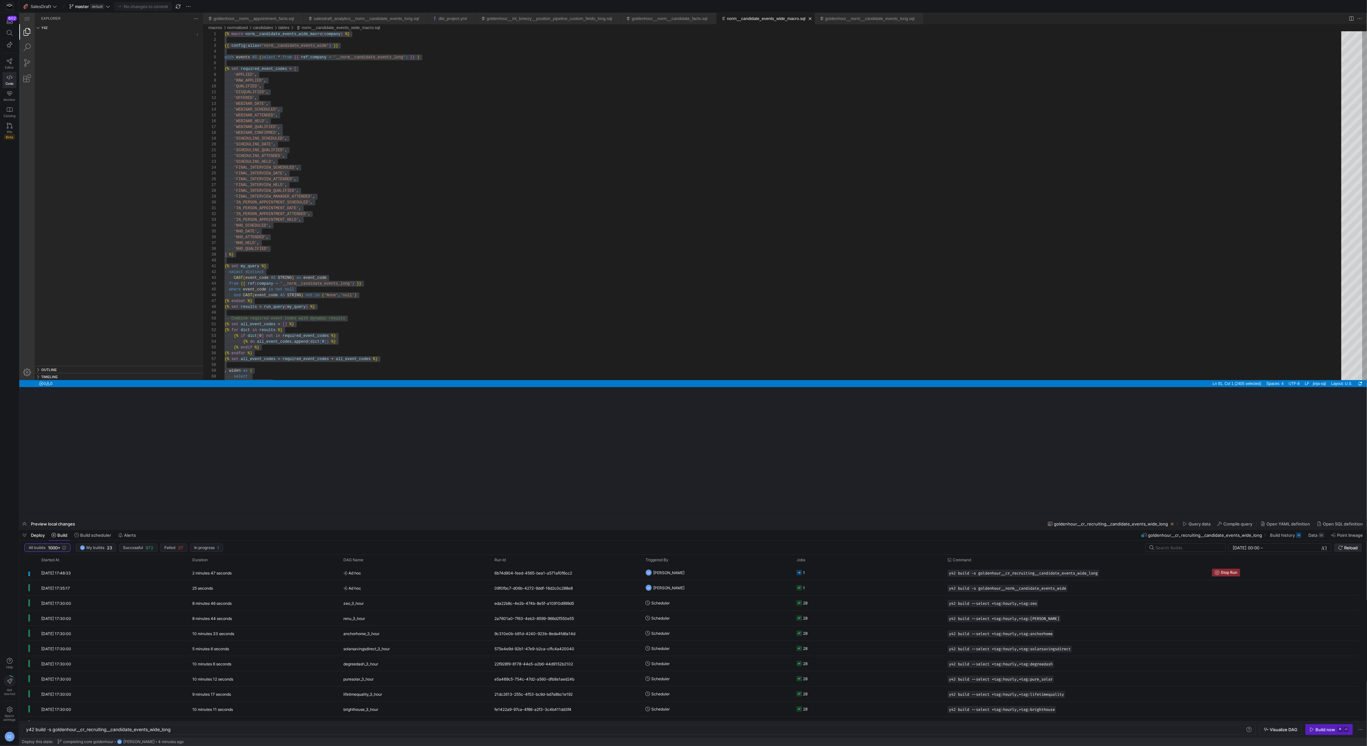
click at [1341, 546] on icon "submit" at bounding box center [1341, 547] width 5 height 5
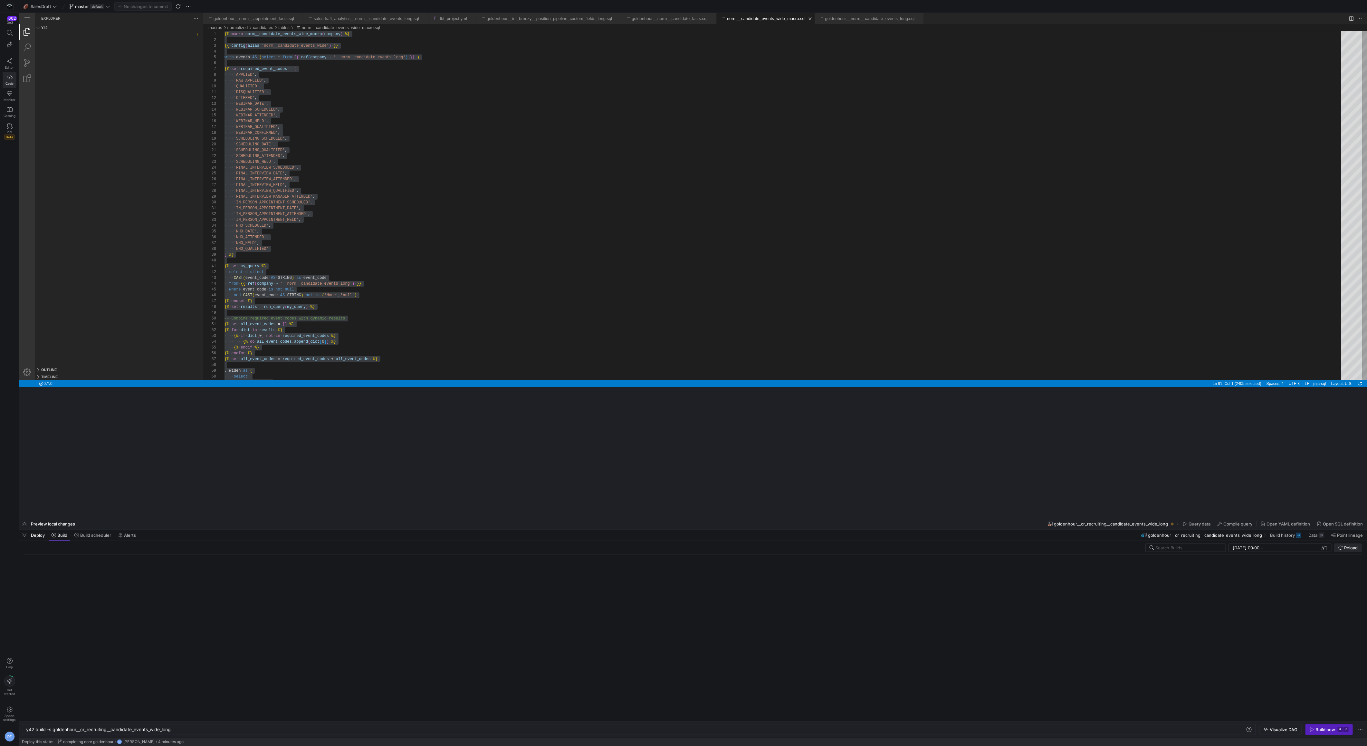
click at [1341, 546] on icon "submit" at bounding box center [1341, 547] width 5 height 5
